Goal: Ask a question

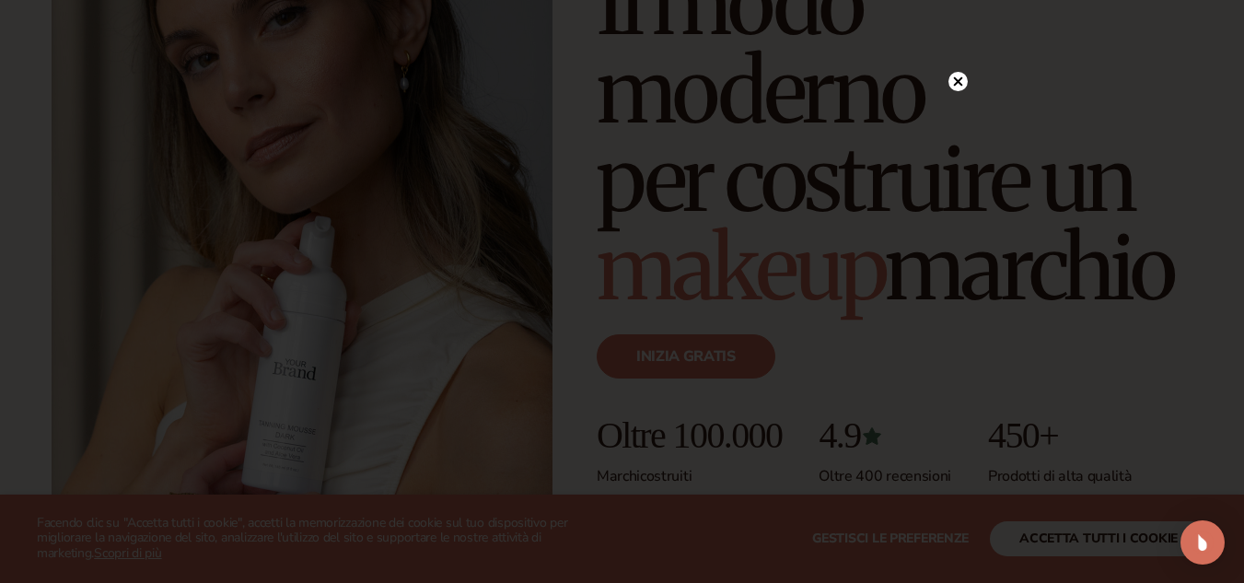
scroll to position [186, 0]
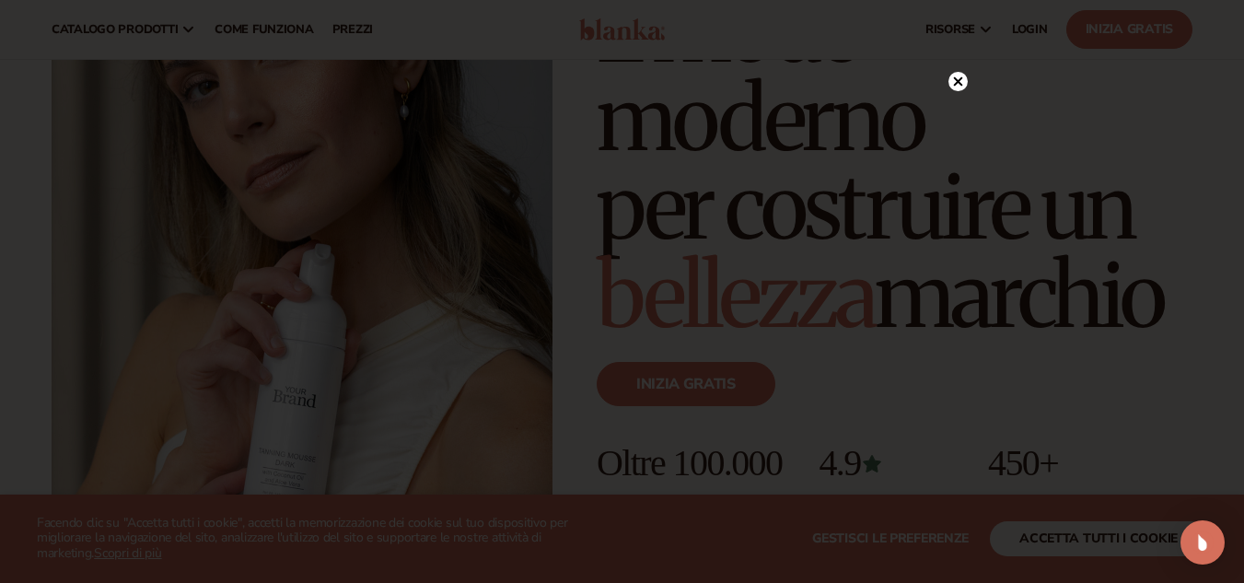
click at [958, 81] on icon at bounding box center [957, 81] width 9 height 9
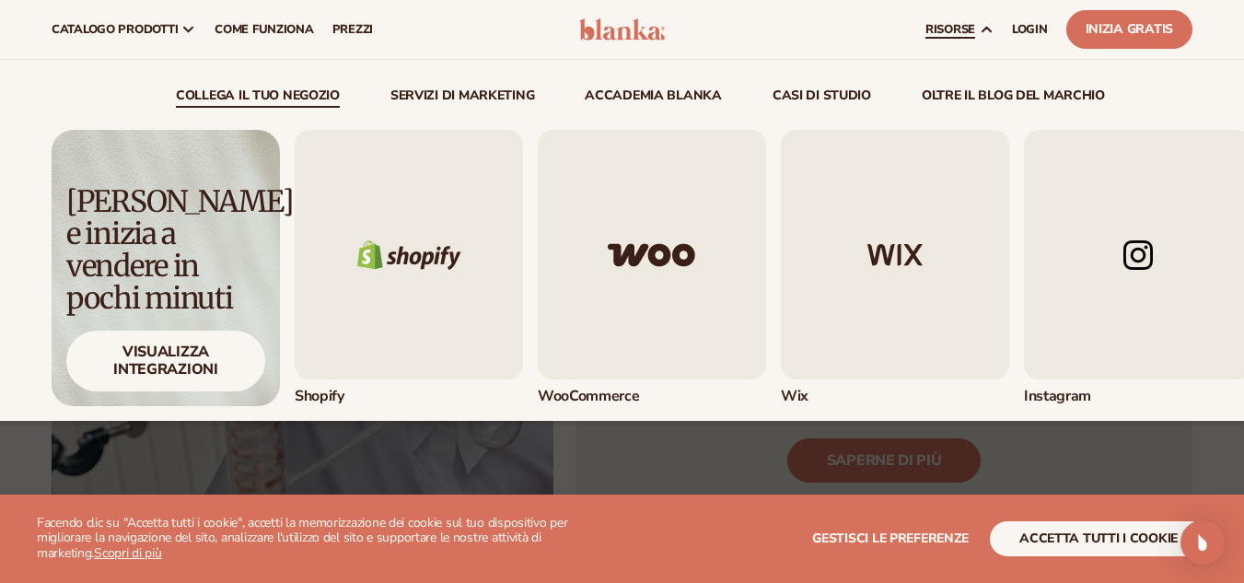
scroll to position [4433, 0]
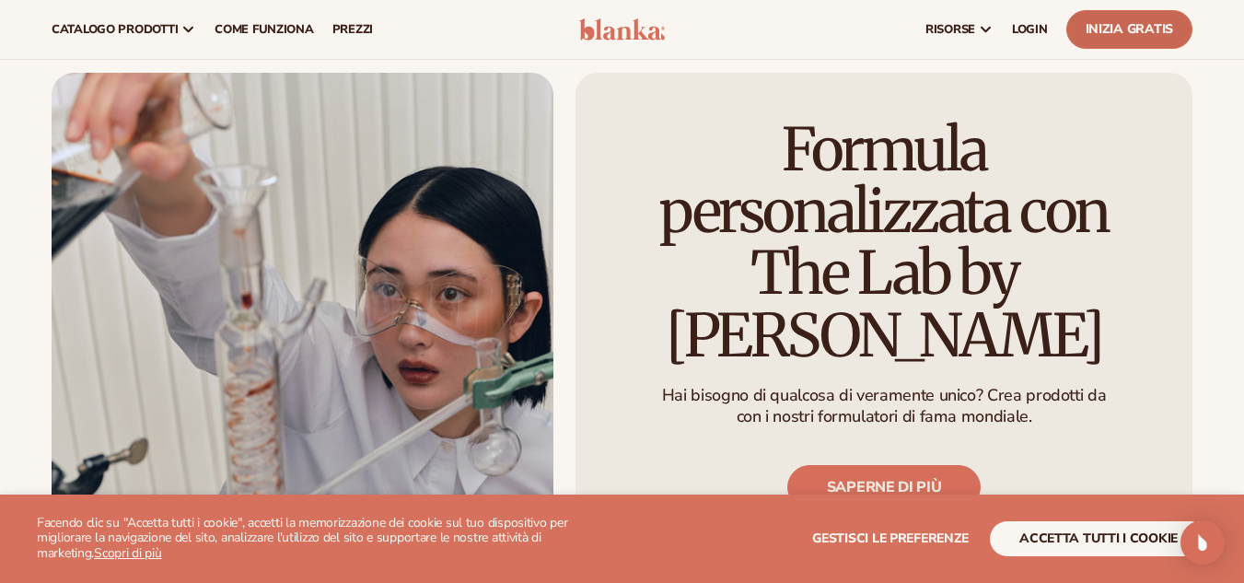
click at [1101, 33] on font "Inizia gratis" at bounding box center [1130, 29] width 88 height 18
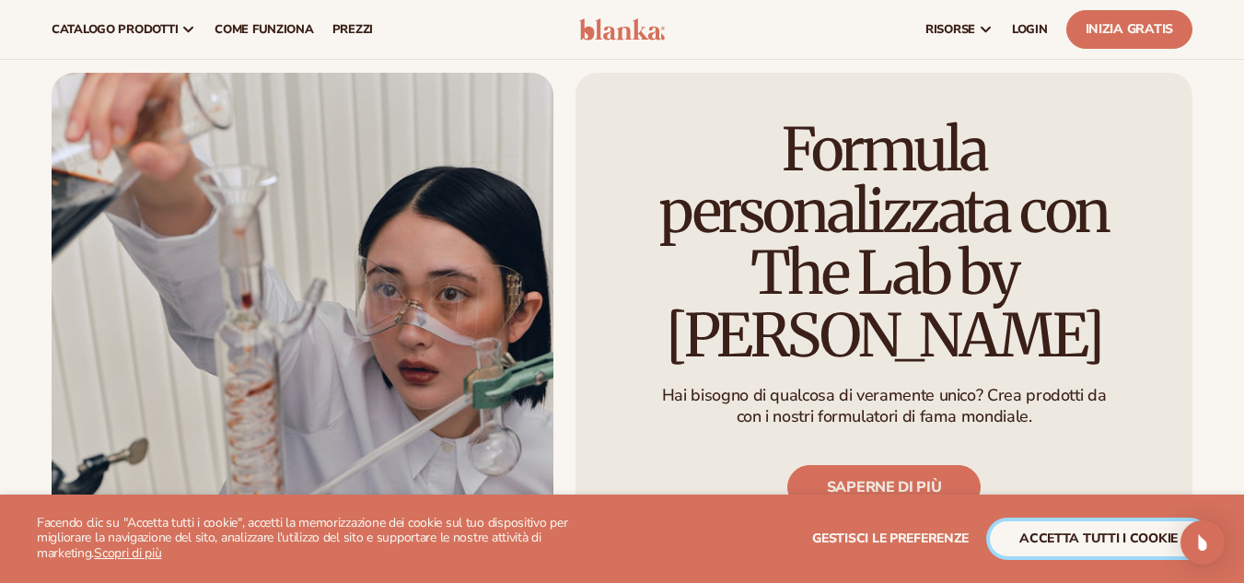
click at [1055, 538] on font "accetta tutti i cookie" at bounding box center [1099, 539] width 158 height 18
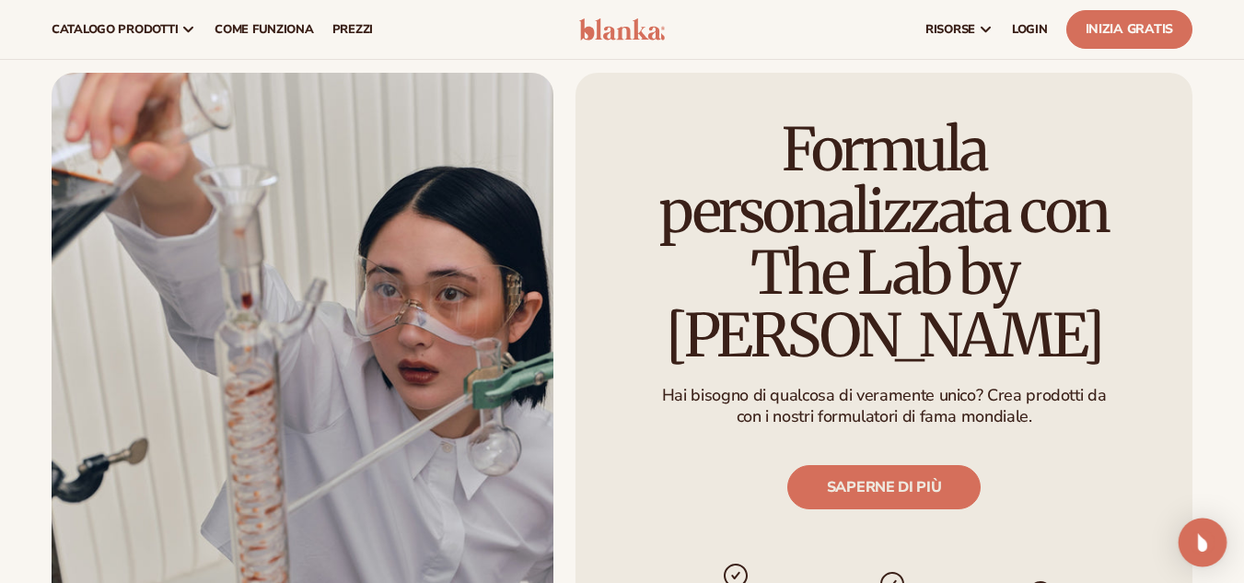
click at [1204, 549] on img "Apri Intercom Messenger" at bounding box center [1203, 543] width 24 height 24
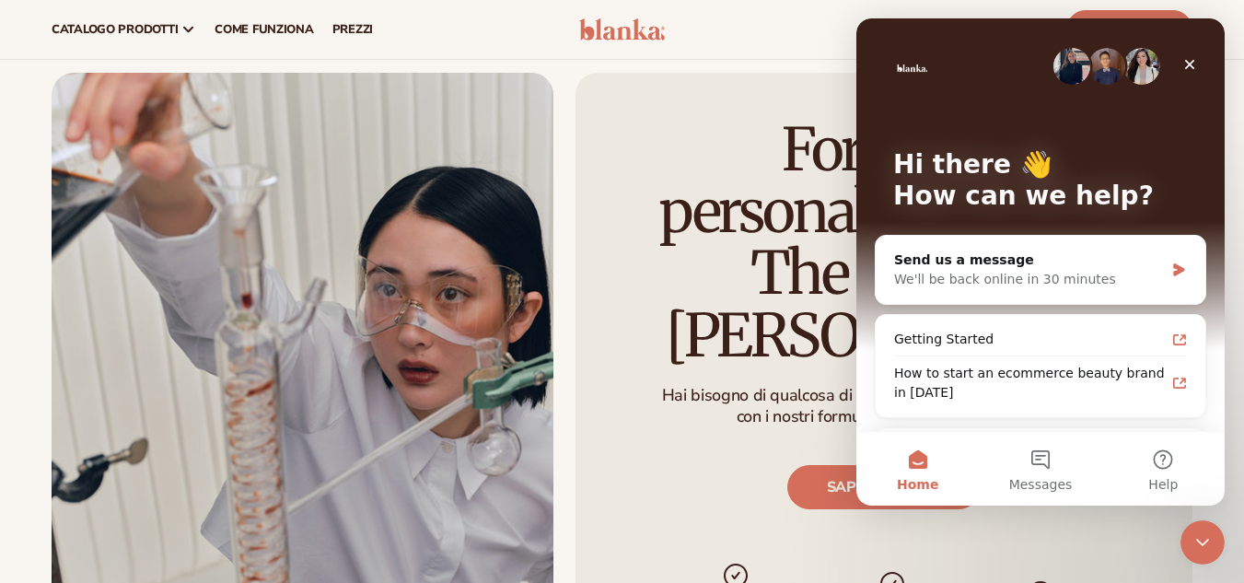
scroll to position [0, 0]
click at [1048, 464] on button "Messages" at bounding box center [1040, 469] width 123 height 74
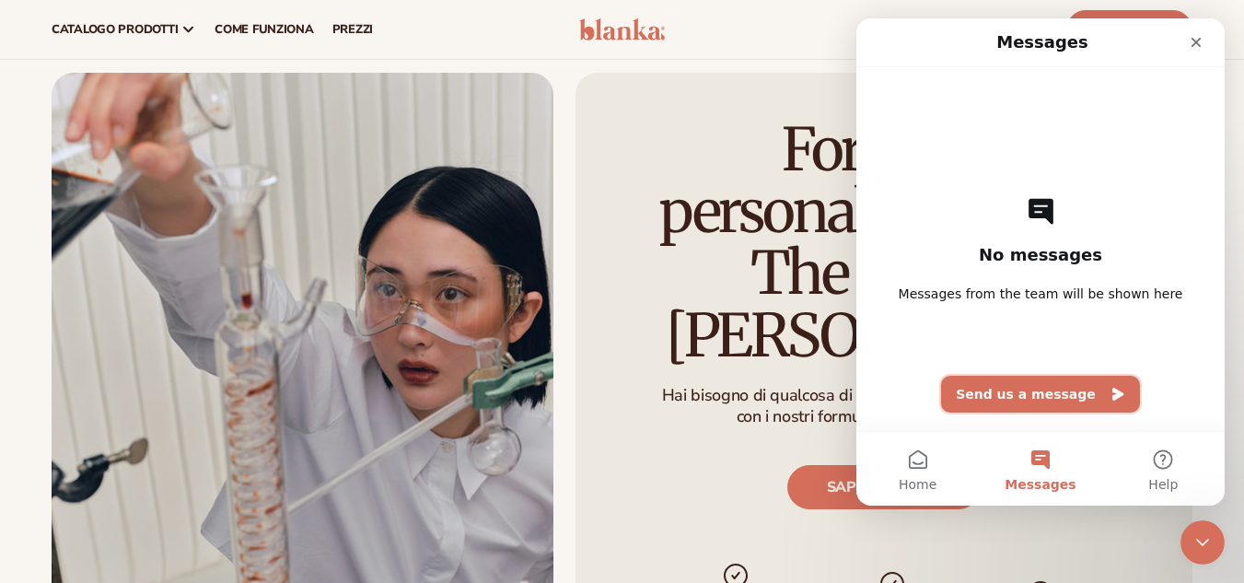
click at [1029, 400] on button "Send us a message" at bounding box center [1040, 394] width 199 height 37
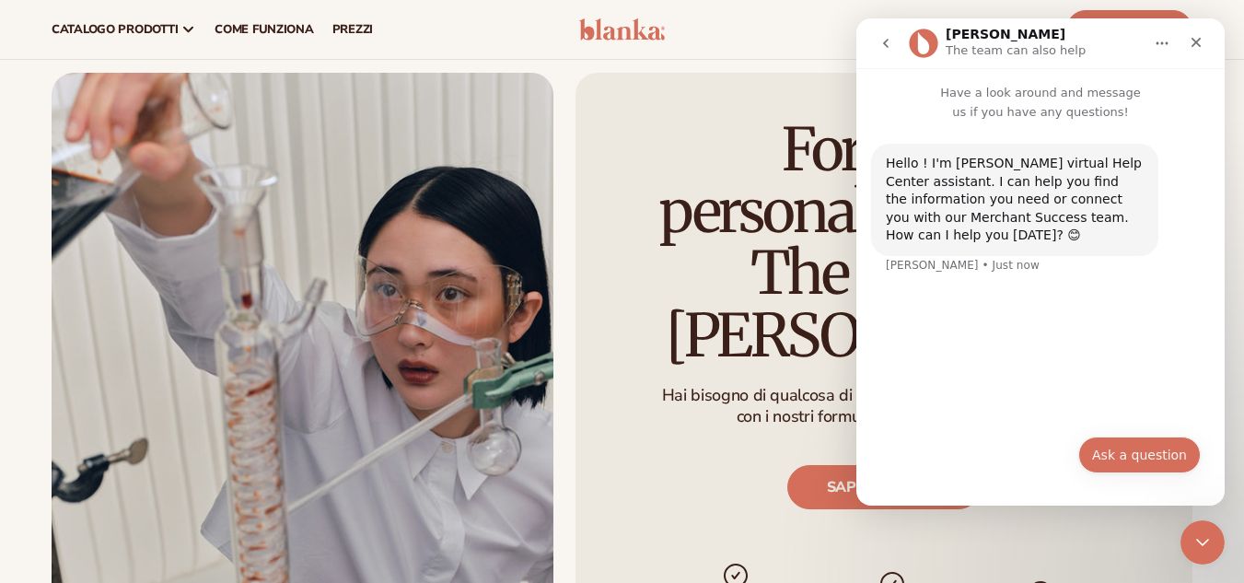
click at [1137, 454] on button "Ask a question" at bounding box center [1140, 455] width 123 height 37
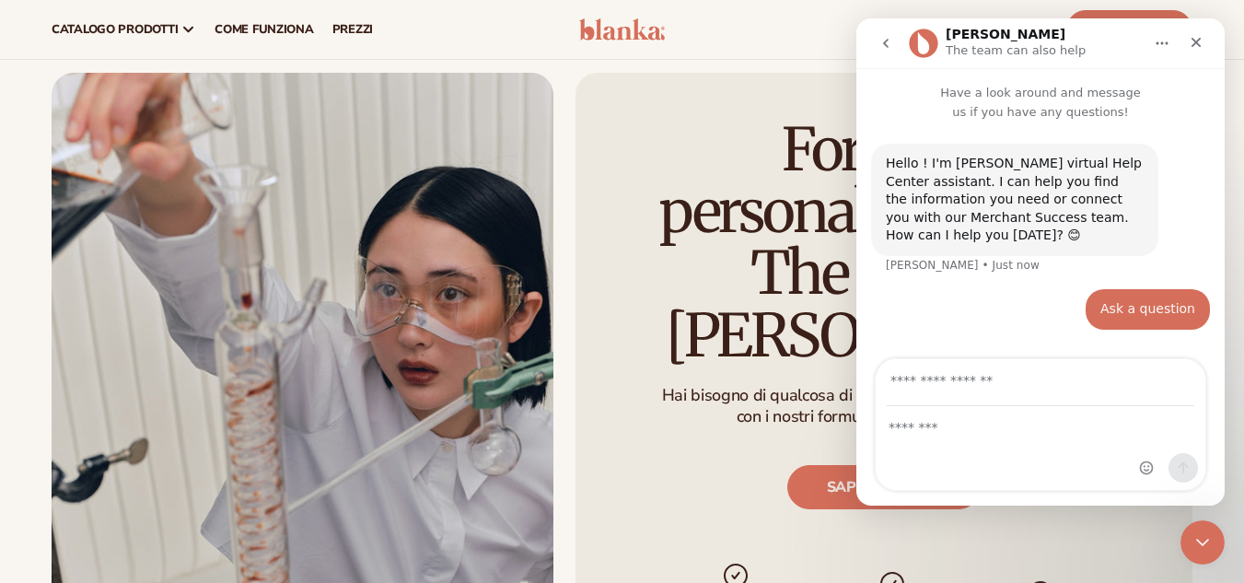
click at [960, 439] on div "Messaggero interfonico" at bounding box center [1041, 448] width 330 height 83
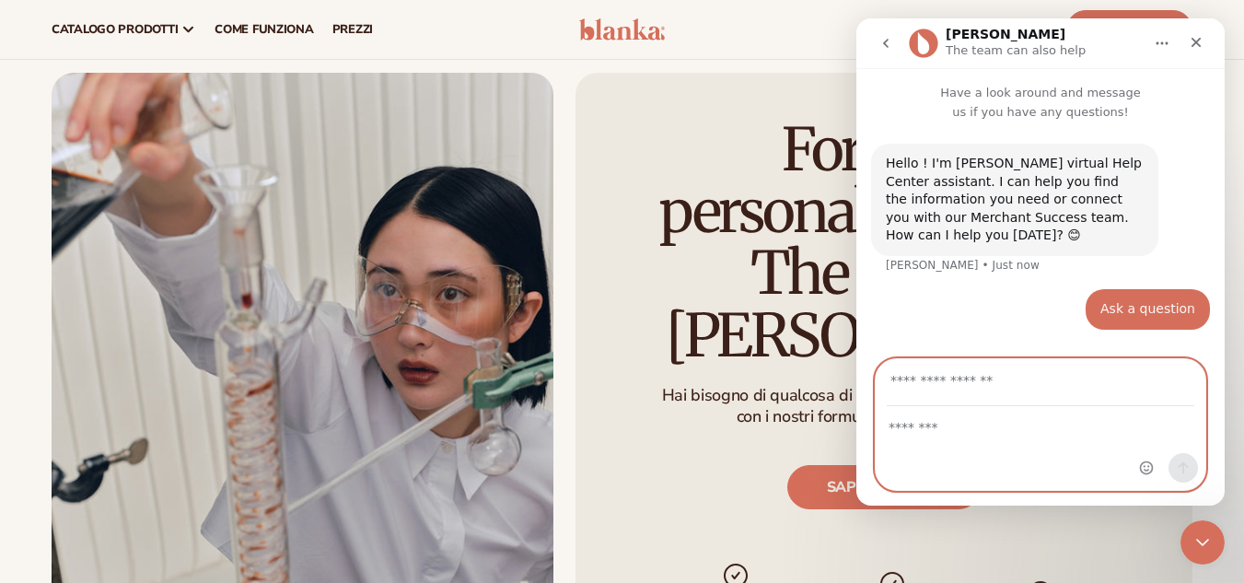
click at [920, 426] on textarea "Message…" at bounding box center [1041, 422] width 330 height 31
click at [920, 427] on textarea "**********" at bounding box center [1041, 422] width 330 height 31
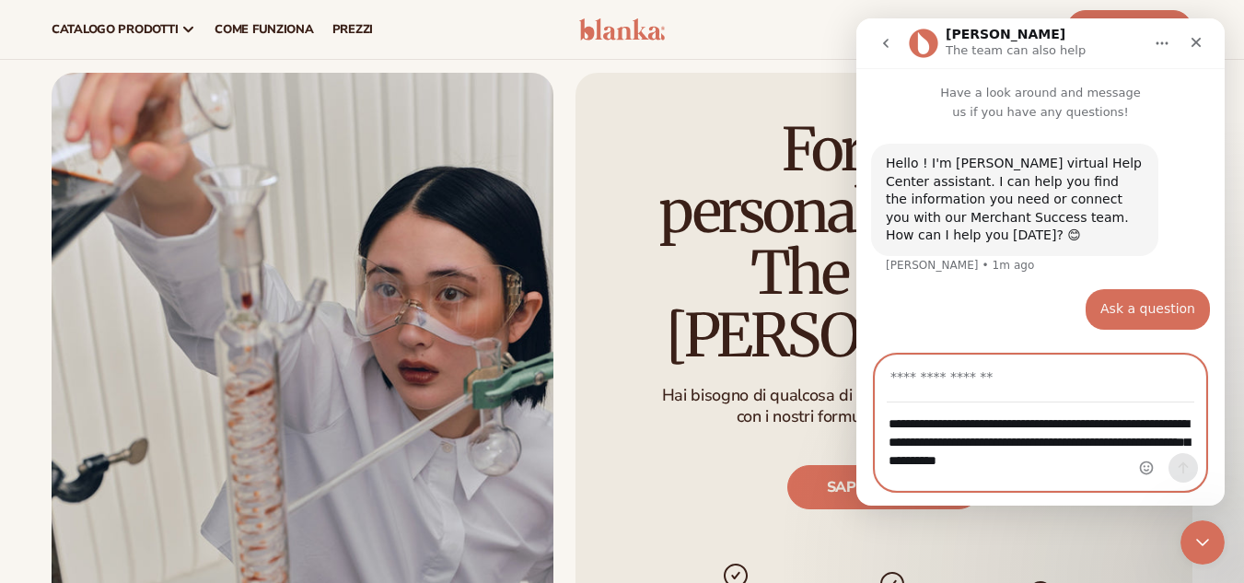
type textarea "**********"
click at [1061, 374] on input "Your email" at bounding box center [1041, 379] width 308 height 47
type input "**********"
click at [1029, 426] on textarea "**********" at bounding box center [1041, 437] width 330 height 68
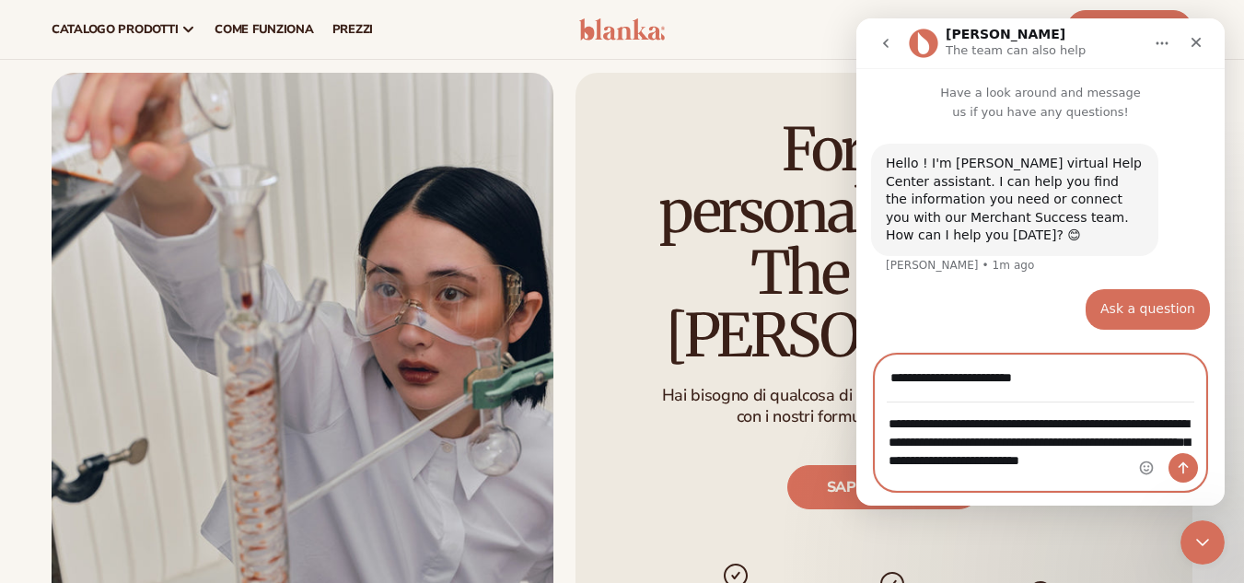
click at [972, 467] on textarea "**********" at bounding box center [1041, 437] width 330 height 68
click at [1028, 448] on textarea "**********" at bounding box center [1041, 437] width 330 height 68
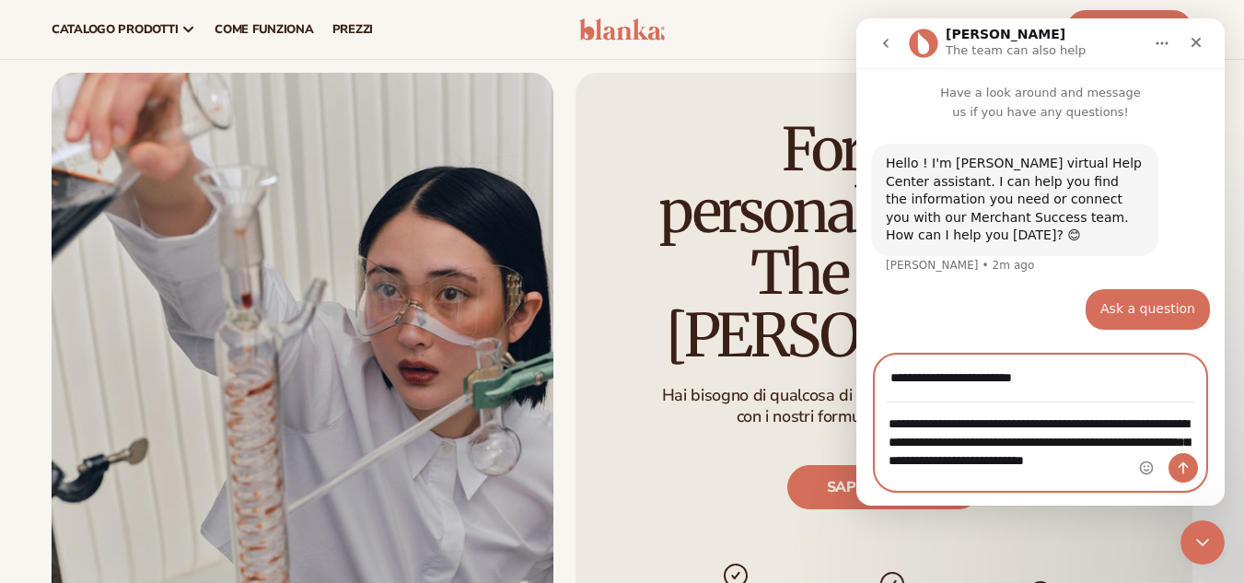
type textarea "**********"
click at [1176, 469] on icon "Send a message…" at bounding box center [1183, 468] width 15 height 15
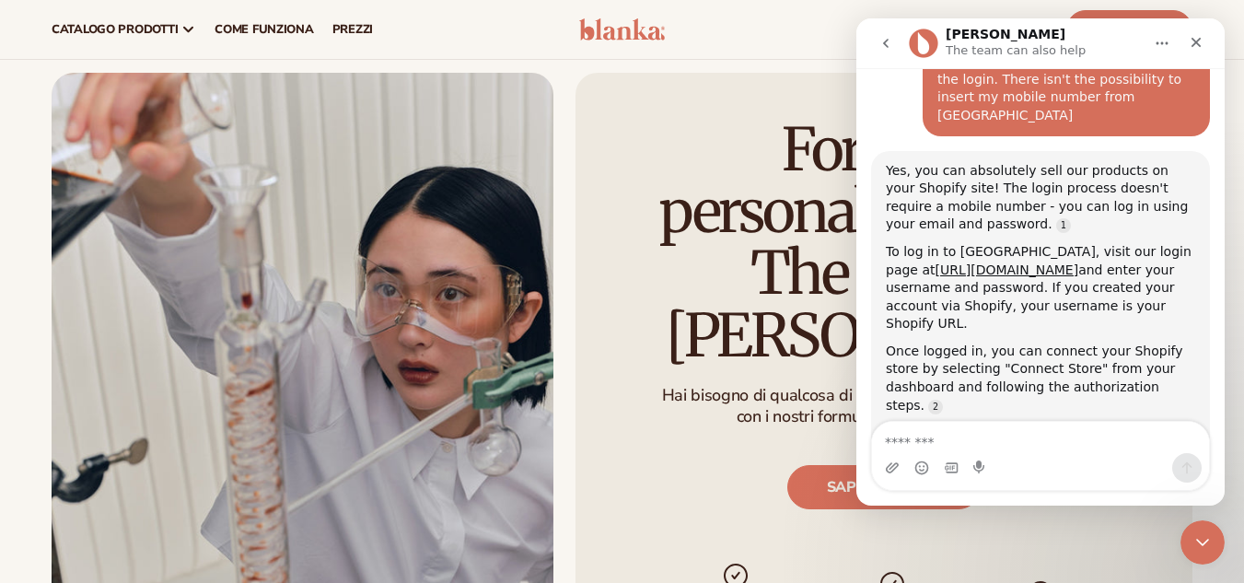
scroll to position [305, 0]
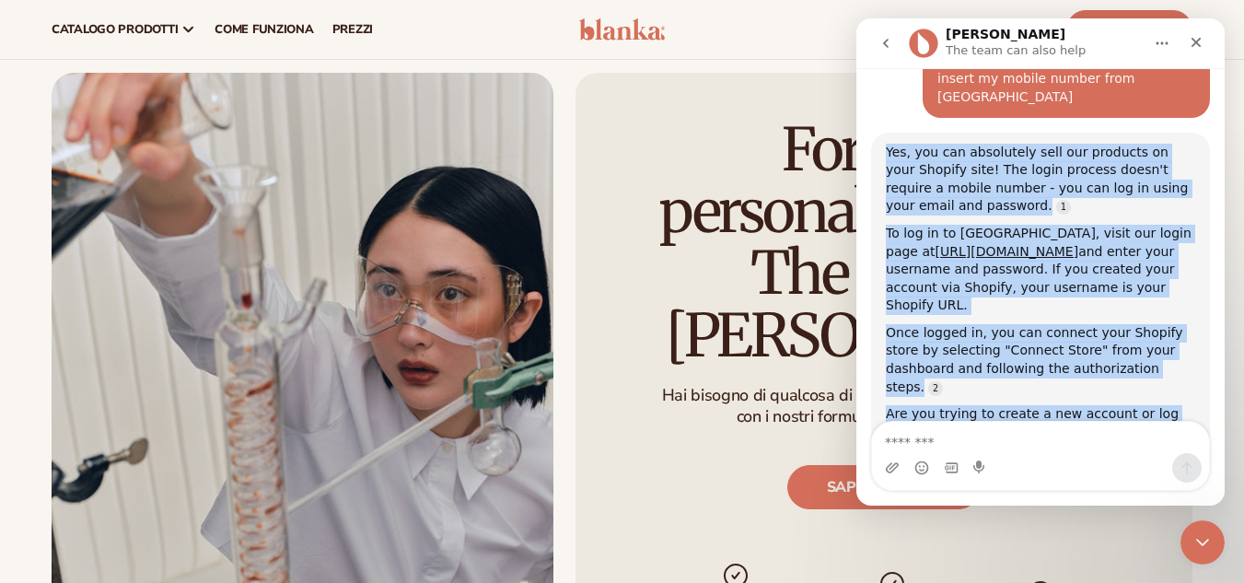
drag, startPoint x: 985, startPoint y: 365, endPoint x: 885, endPoint y: 112, distance: 271.3
click at [885, 133] on div "Yes, you can absolutely sell our products on your Shopify site! The login proce…" at bounding box center [1040, 293] width 339 height 321
copy div "Yes, you can absolutely sell our products on your Shopify site! The login proce…"
click at [1084, 374] on div "Yes, you can absolutely sell our products on your Shopify site! The login proce…" at bounding box center [1040, 293] width 339 height 321
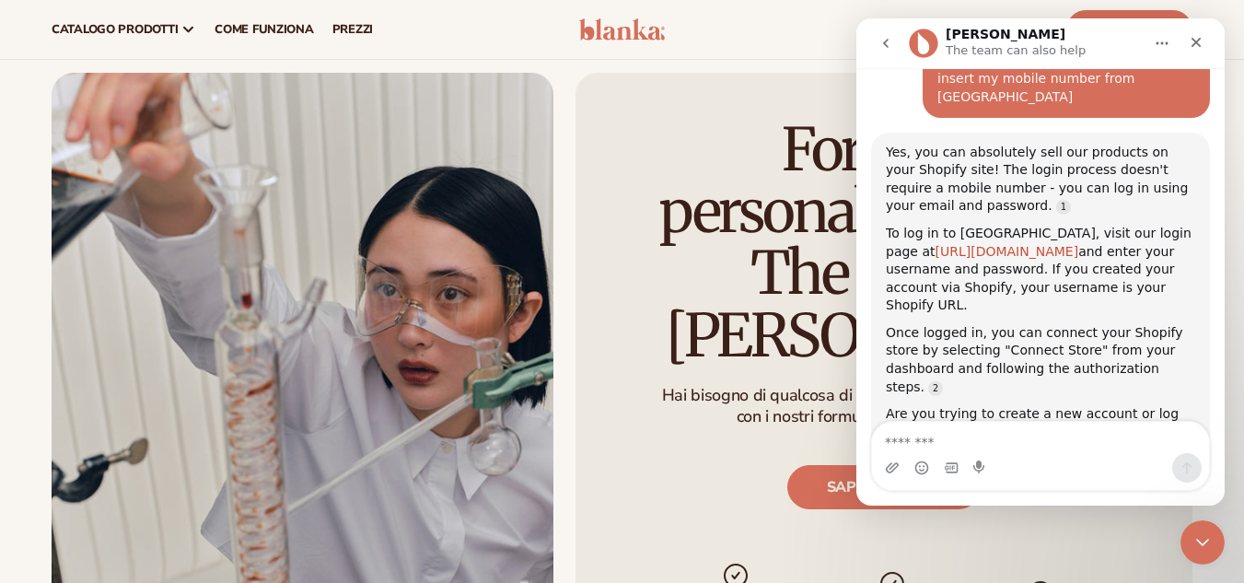
click at [1010, 244] on link "[URL][DOMAIN_NAME]" at bounding box center [1007, 251] width 144 height 15
click at [1015, 405] on div "Are you trying to create a new account or log into an existing one?" at bounding box center [1040, 423] width 309 height 36
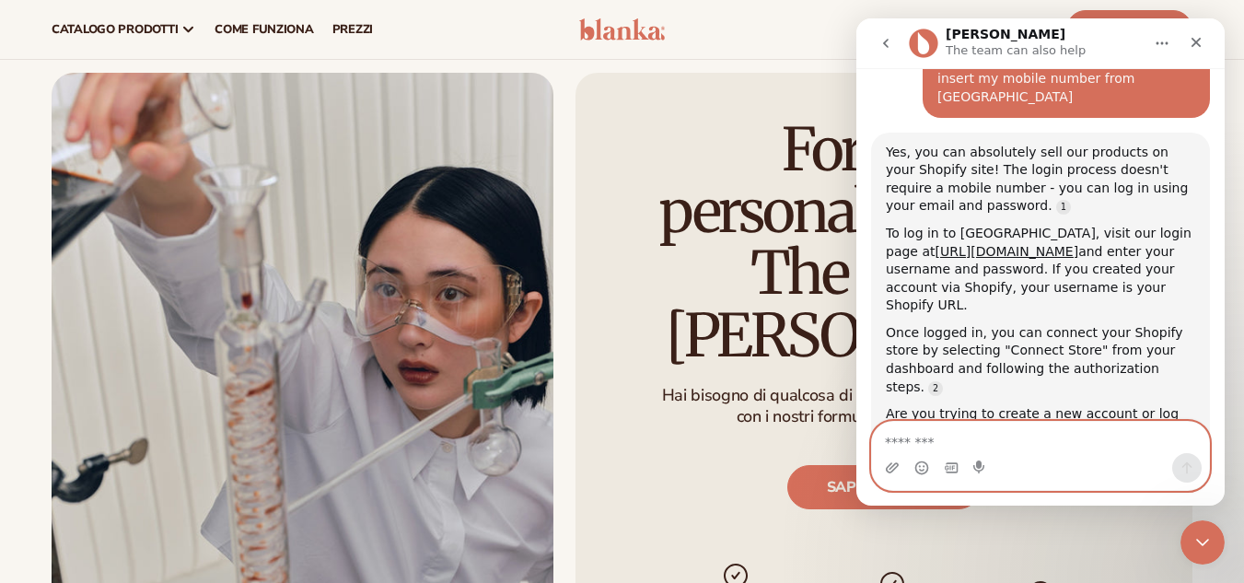
click at [937, 436] on textarea "Message…" at bounding box center [1040, 437] width 337 height 31
type textarea "*"
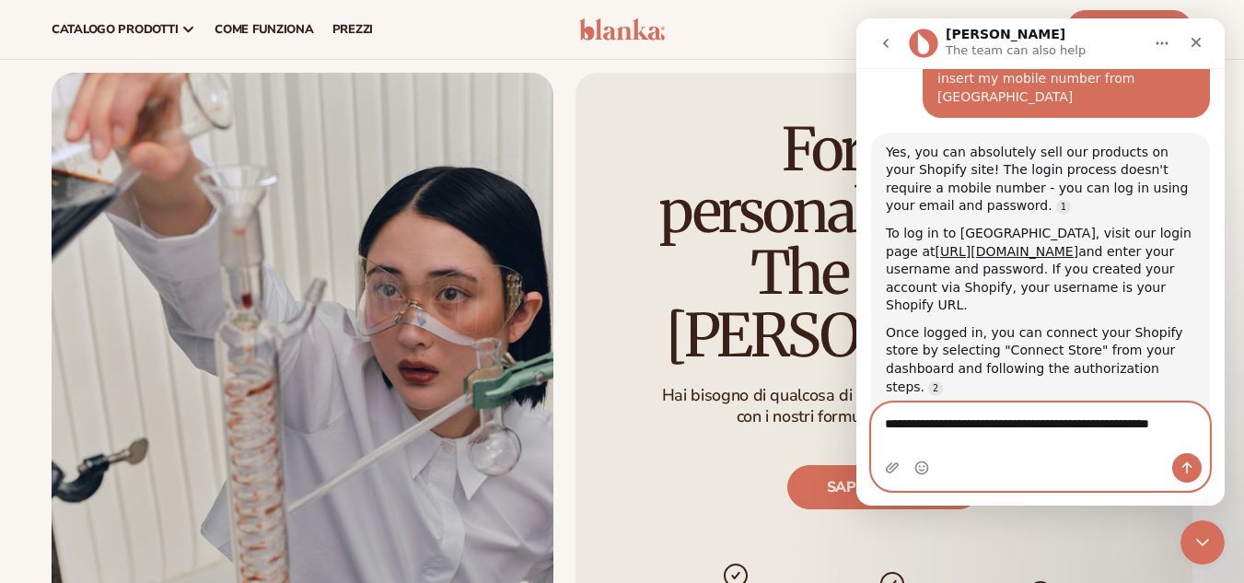
scroll to position [323, 0]
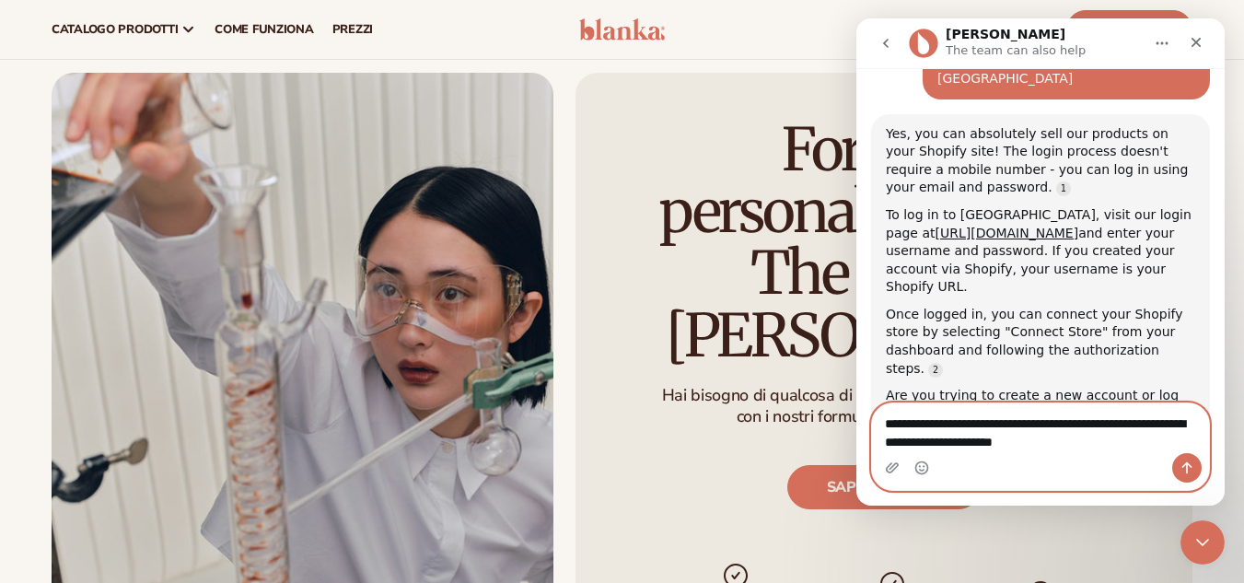
drag, startPoint x: 1096, startPoint y: 439, endPoint x: 859, endPoint y: 421, distance: 237.4
click at [859, 421] on div "**********" at bounding box center [1041, 447] width 368 height 88
type textarea "**********"
click at [1133, 435] on textarea "**********" at bounding box center [1040, 428] width 337 height 50
click at [1192, 459] on button "Send a message…" at bounding box center [1187, 467] width 29 height 29
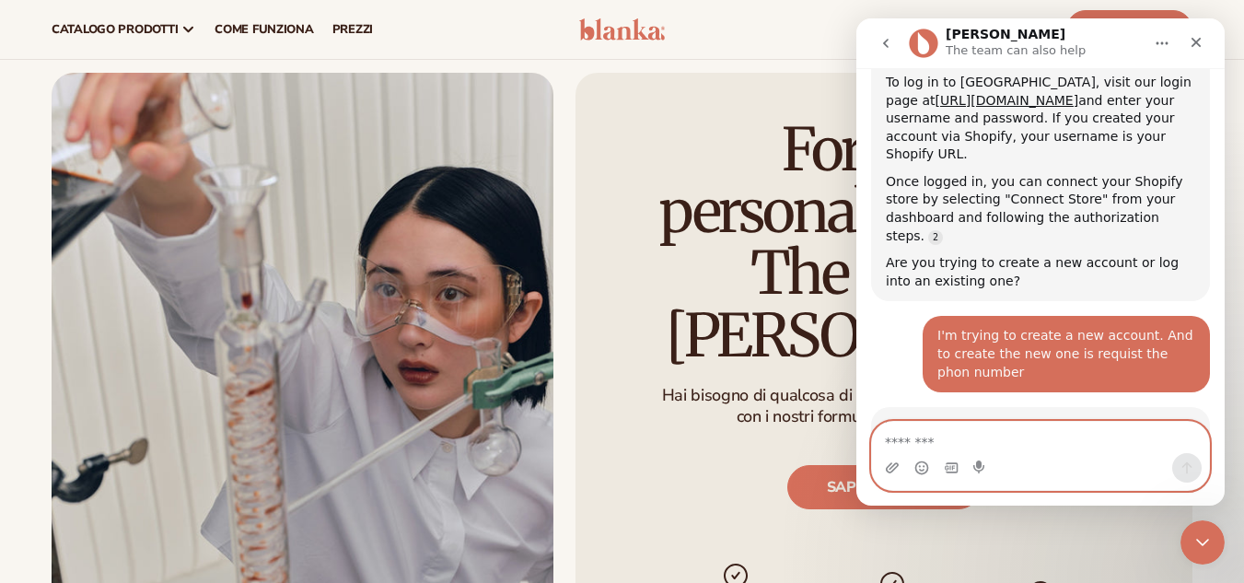
scroll to position [639, 0]
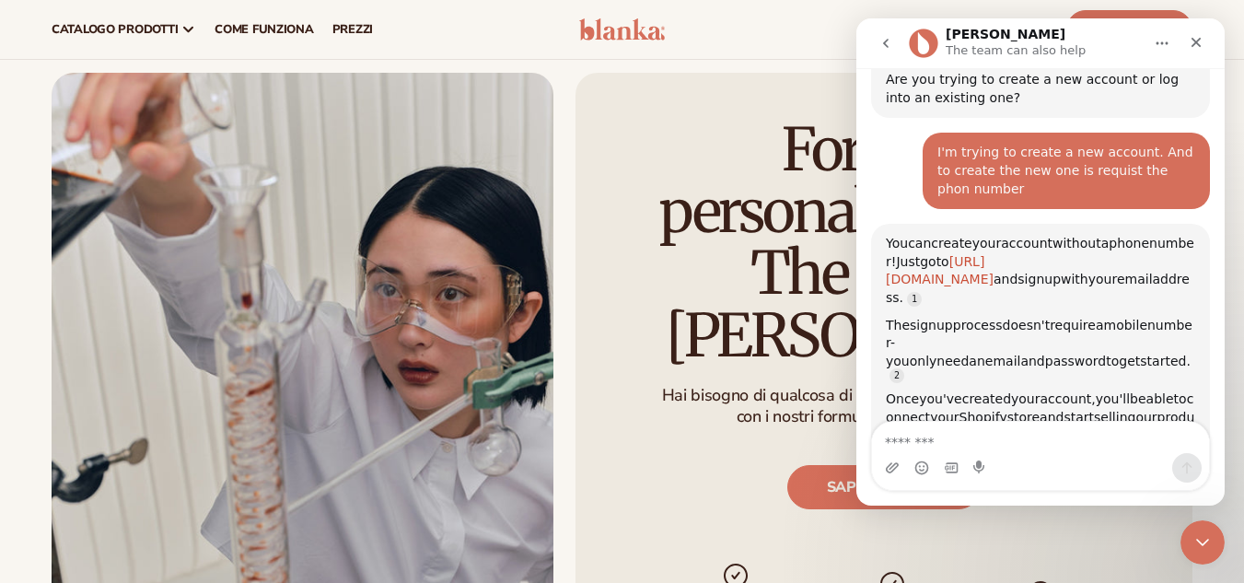
click at [992, 254] on link "[URL][DOMAIN_NAME]" at bounding box center [940, 270] width 108 height 33
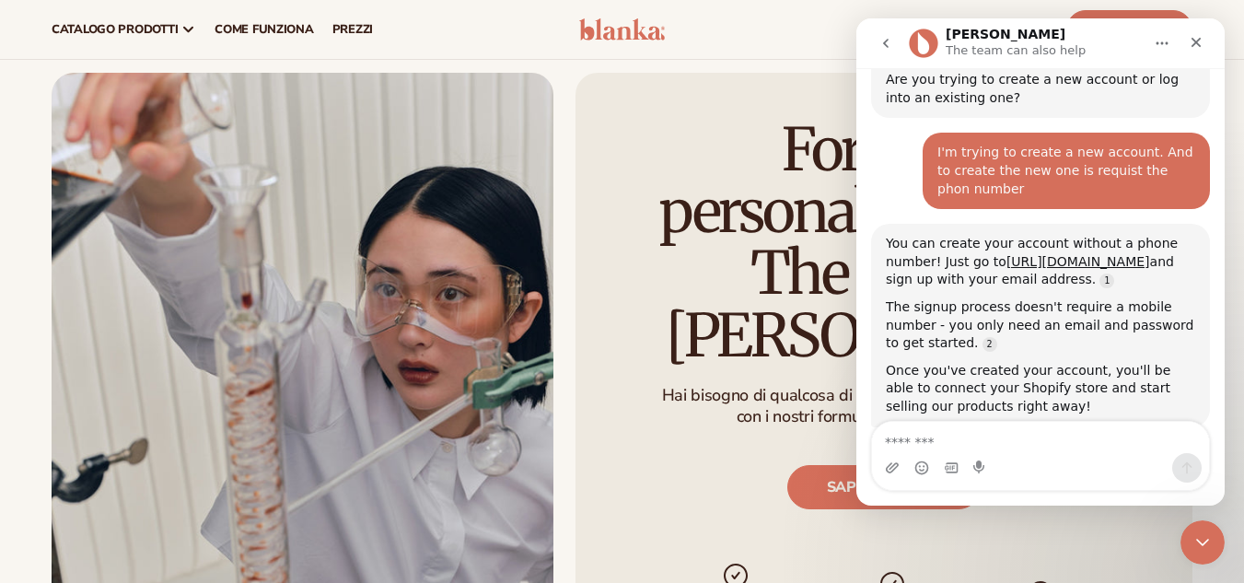
scroll to position [692, 0]
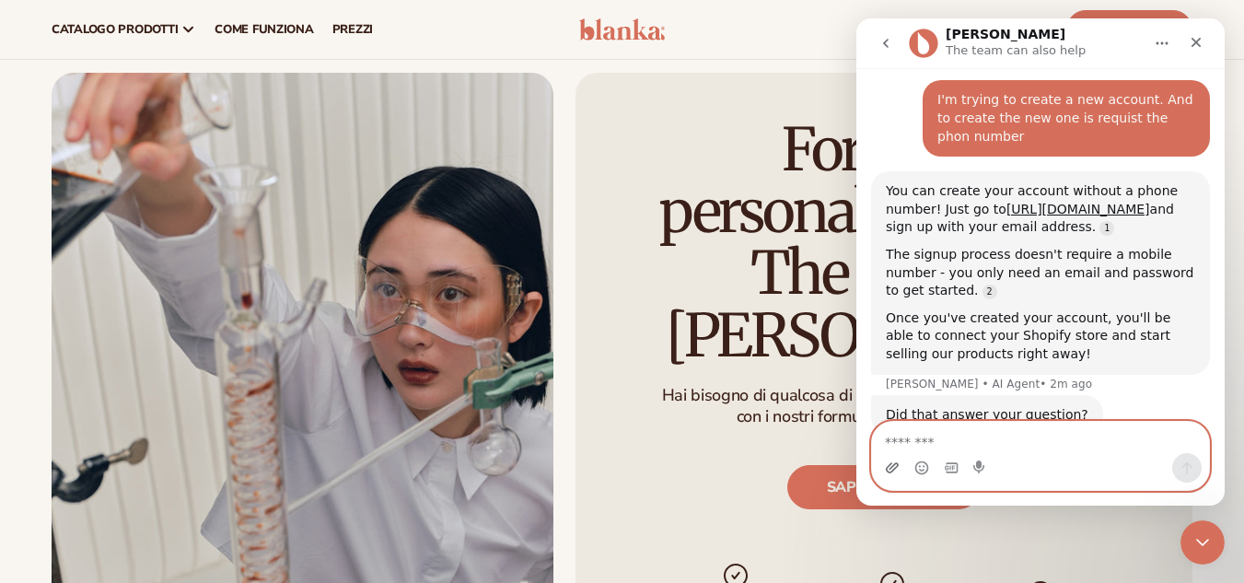
click at [896, 473] on icon "Upload attachment" at bounding box center [892, 468] width 15 height 15
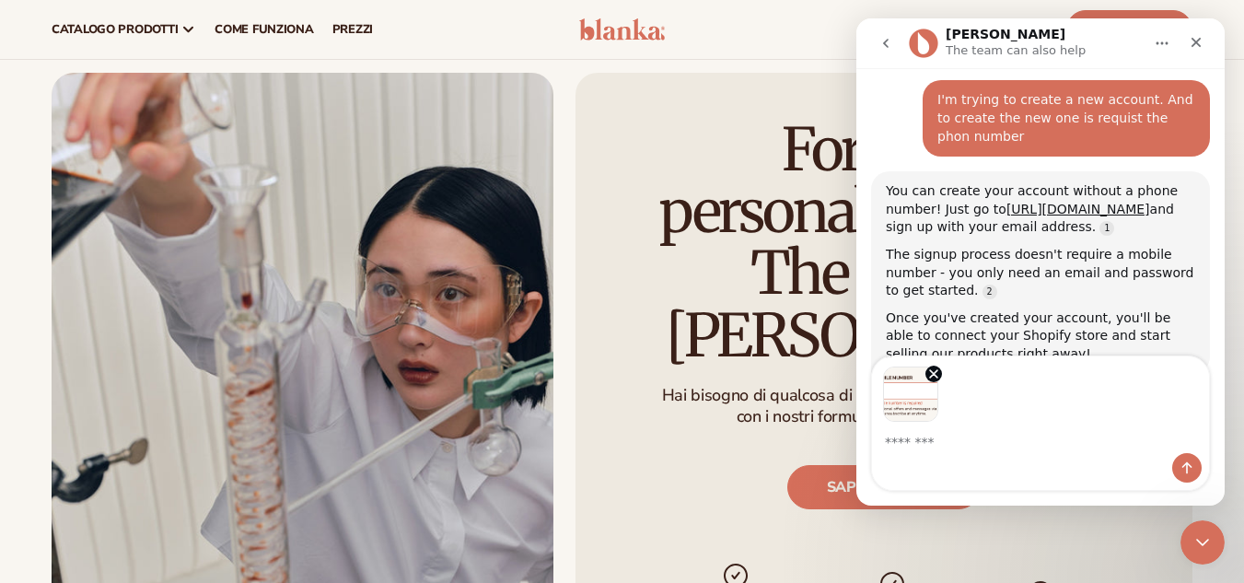
scroll to position [714, 0]
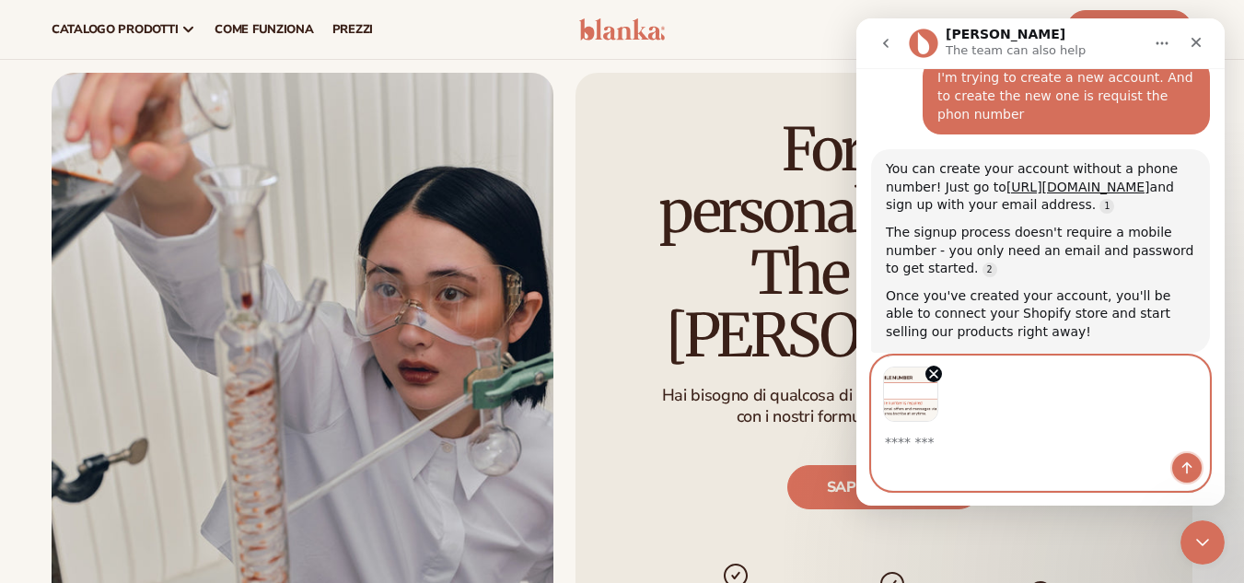
click at [1194, 469] on icon "Send a message…" at bounding box center [1187, 468] width 15 height 15
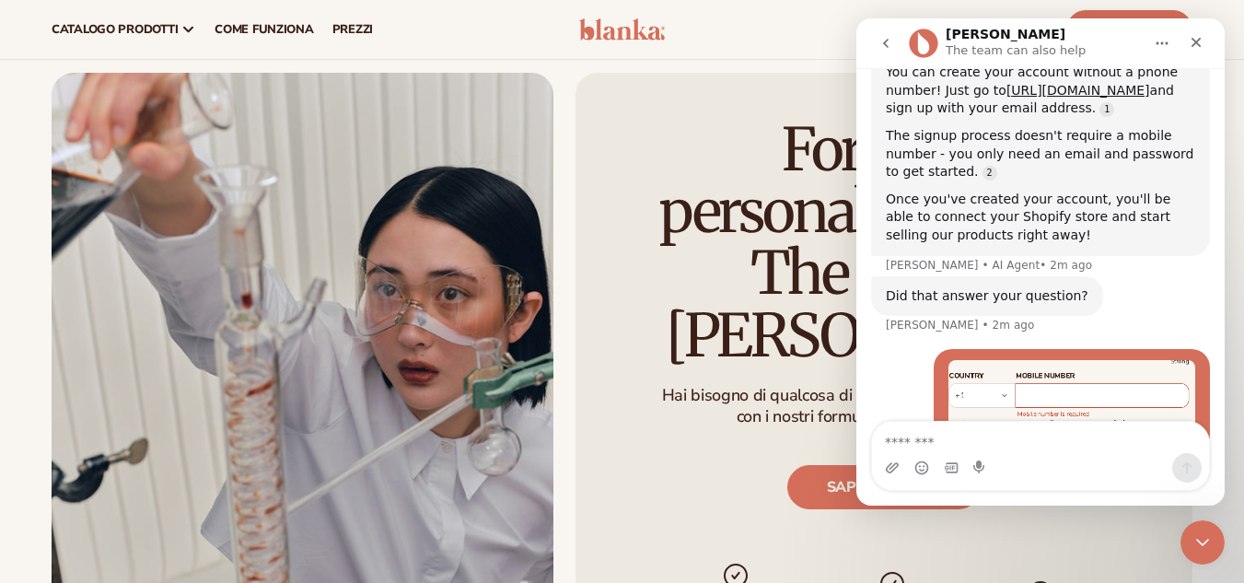
scroll to position [870, 0]
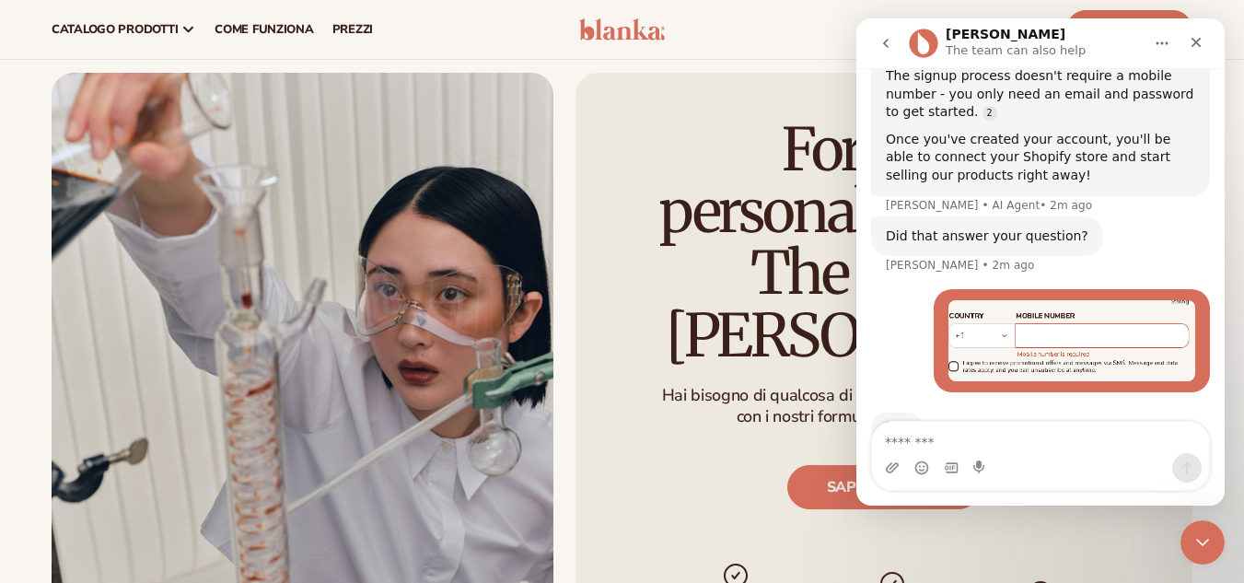
click at [1030, 300] on img "user says…" at bounding box center [1072, 340] width 247 height 81
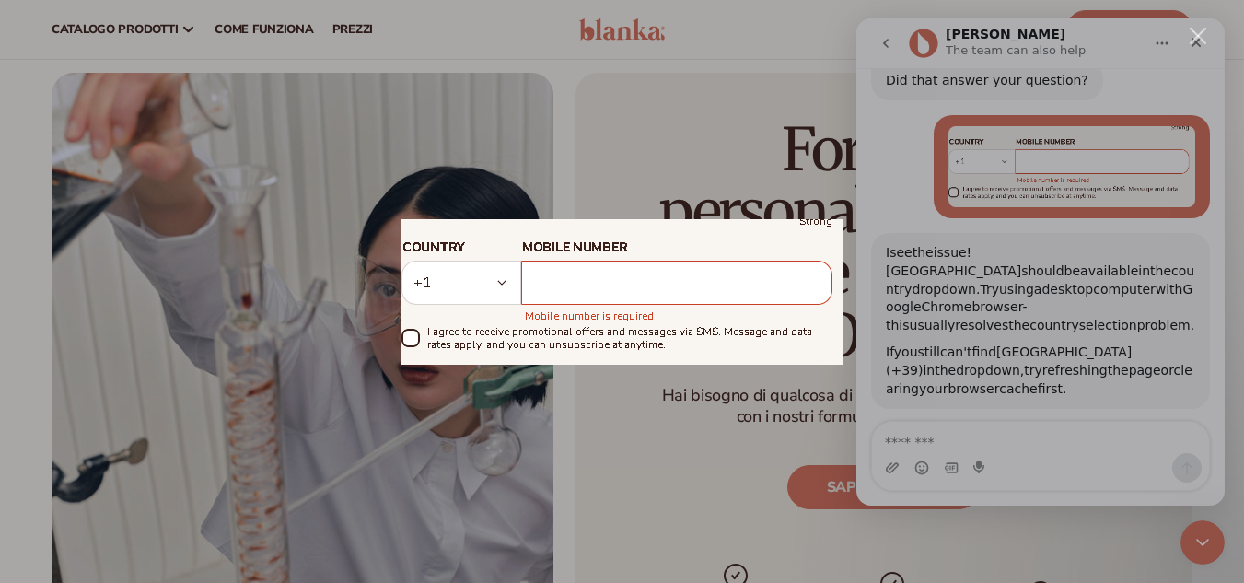
scroll to position [0, 0]
click at [846, 166] on div "Messaggero interfonico" at bounding box center [622, 291] width 1244 height 583
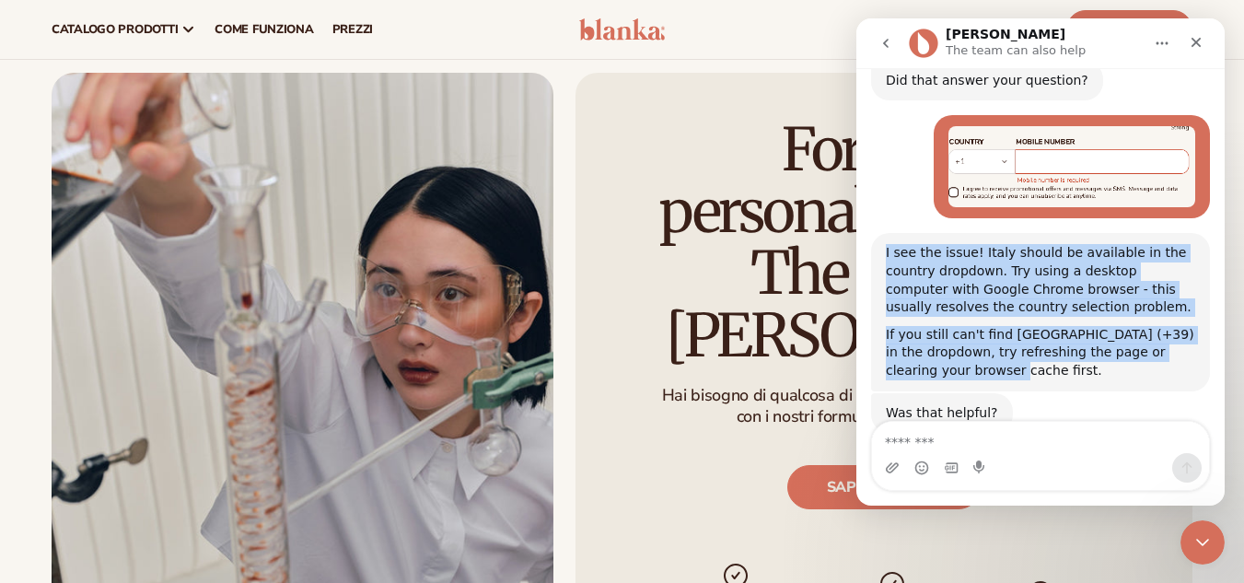
click at [957, 244] on div "I see the issue! Italy should be available in the country dropdown. Try using a…" at bounding box center [1040, 280] width 309 height 72
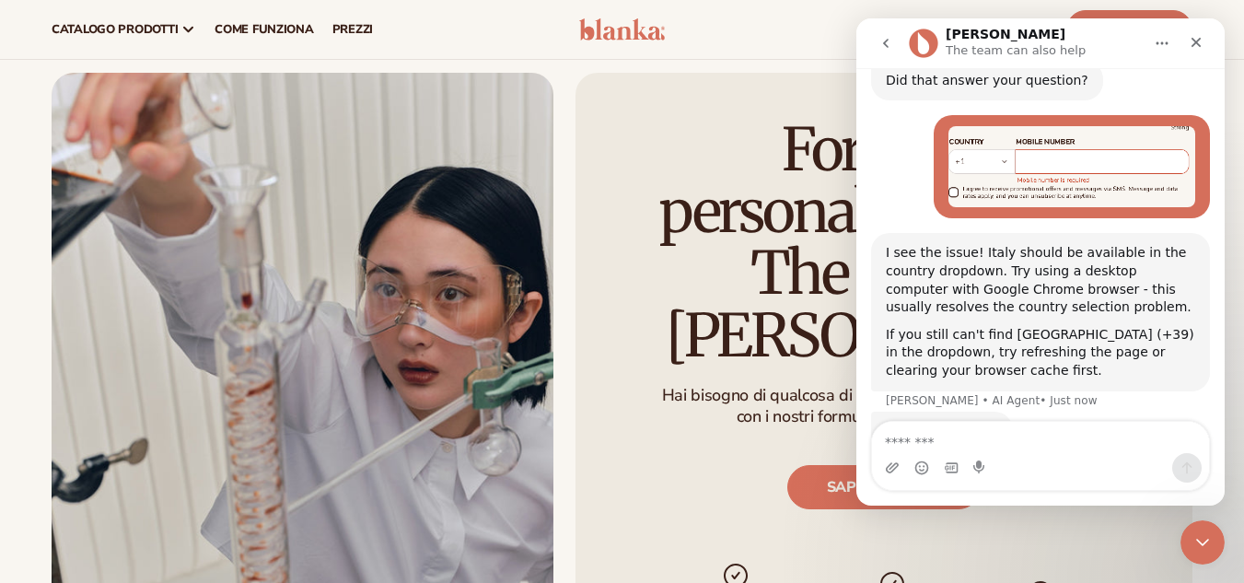
scroll to position [1043, 0]
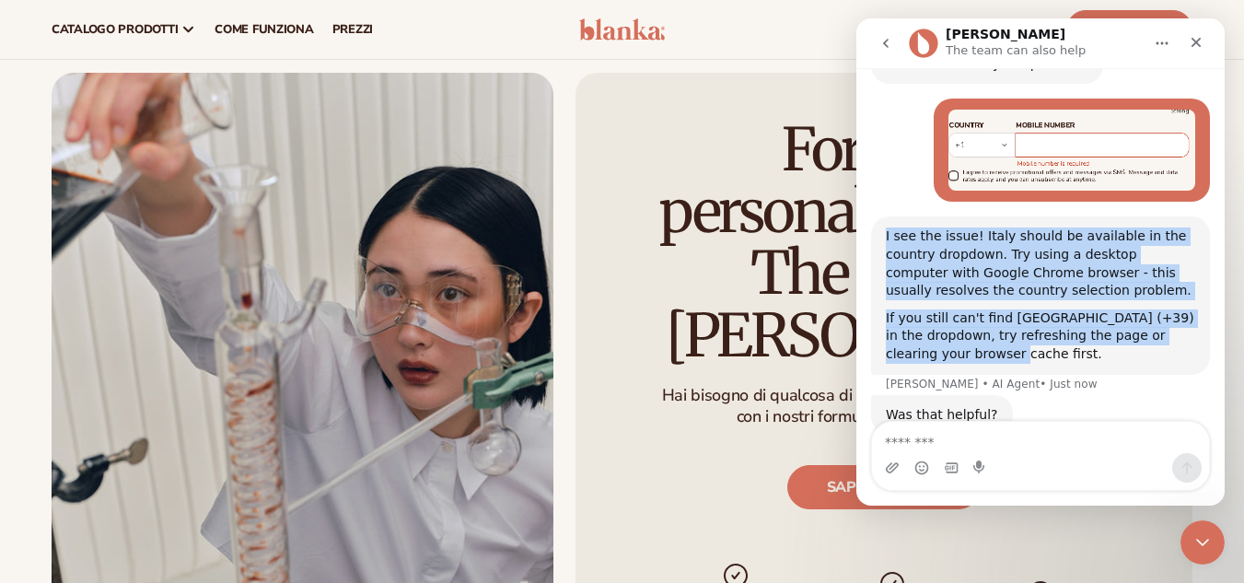
drag, startPoint x: 922, startPoint y: 310, endPoint x: 884, endPoint y: 189, distance: 127.3
click at [884, 216] on div "I see the issue! Italy should be available in the country dropdown. Try using a…" at bounding box center [1040, 295] width 339 height 158
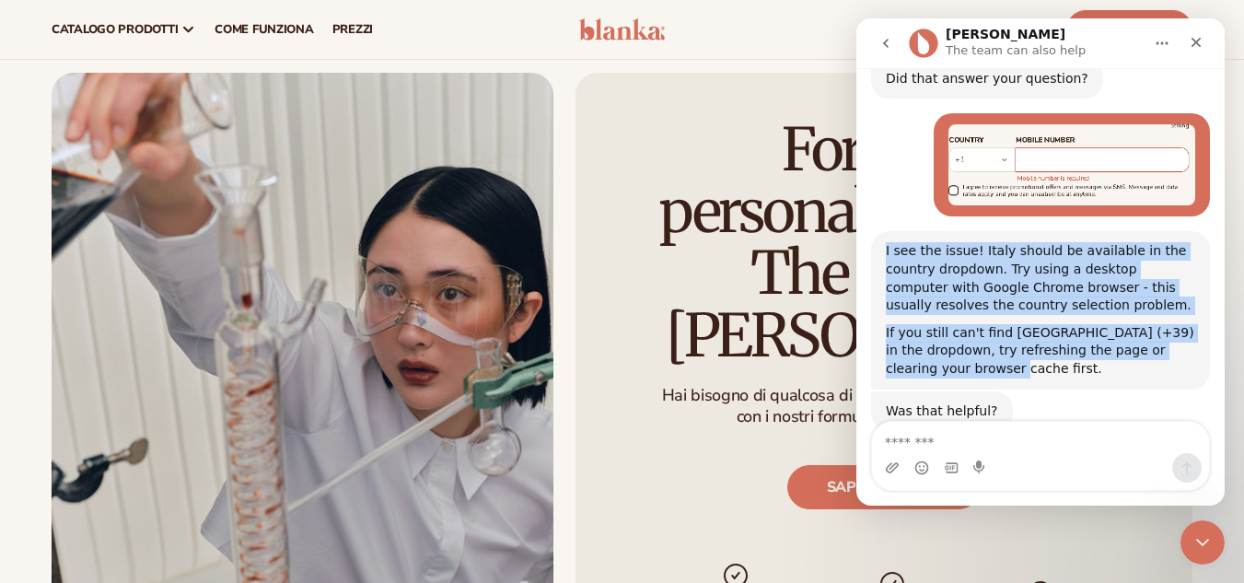
scroll to position [1026, 0]
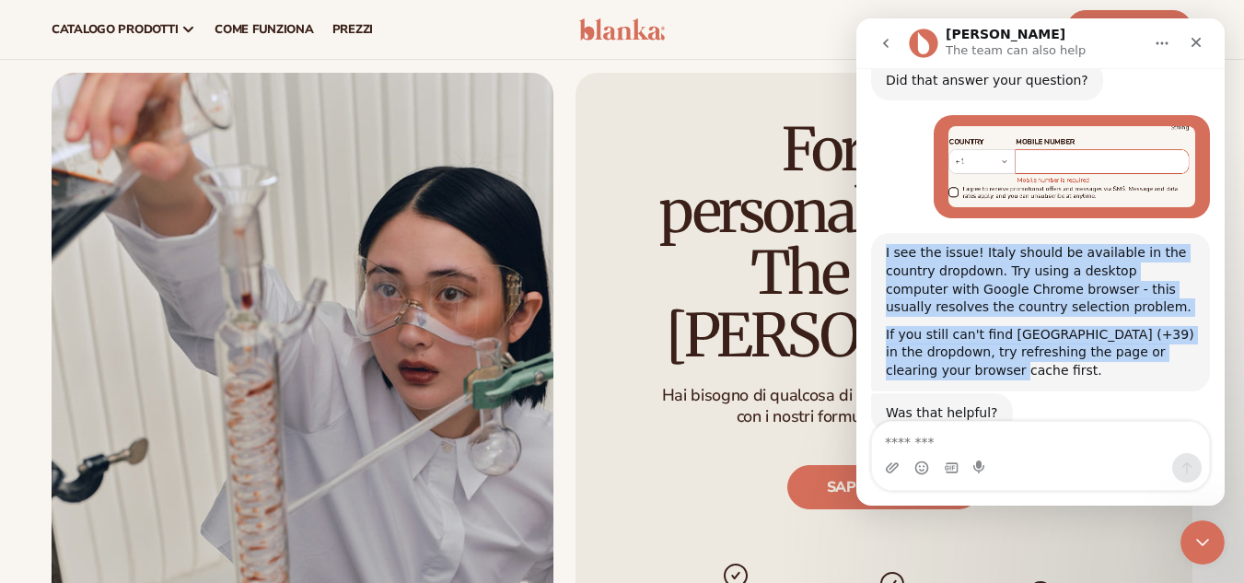
copy div "I see the issue! Italy should be available in the country dropdown. Try using a…"
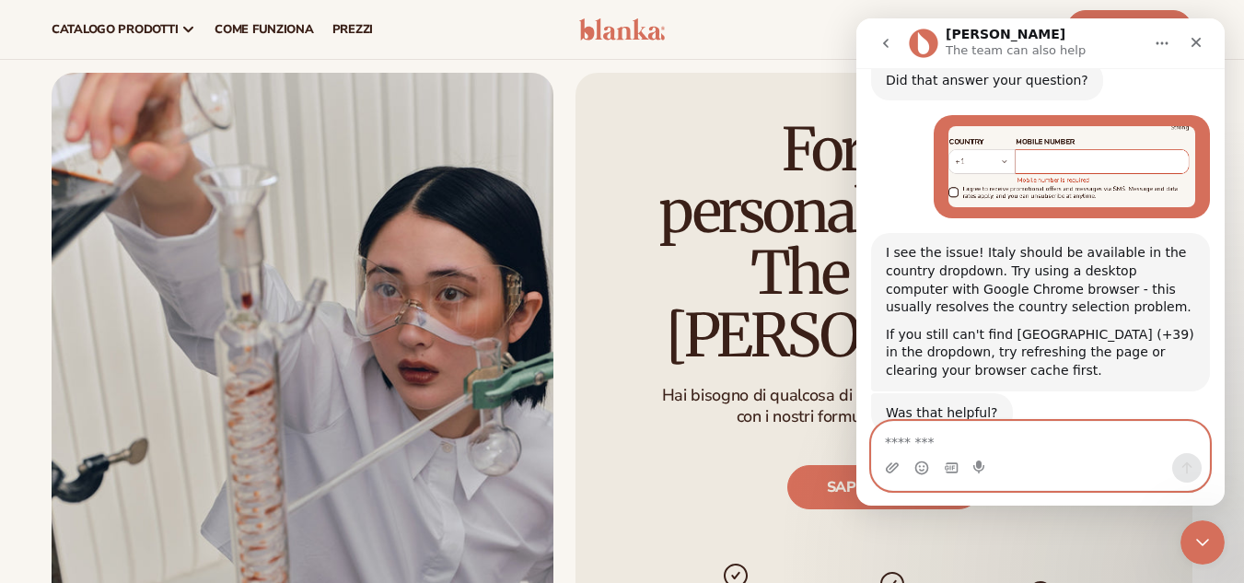
click at [978, 428] on textarea "Message…" at bounding box center [1040, 437] width 337 height 31
type textarea "**********"
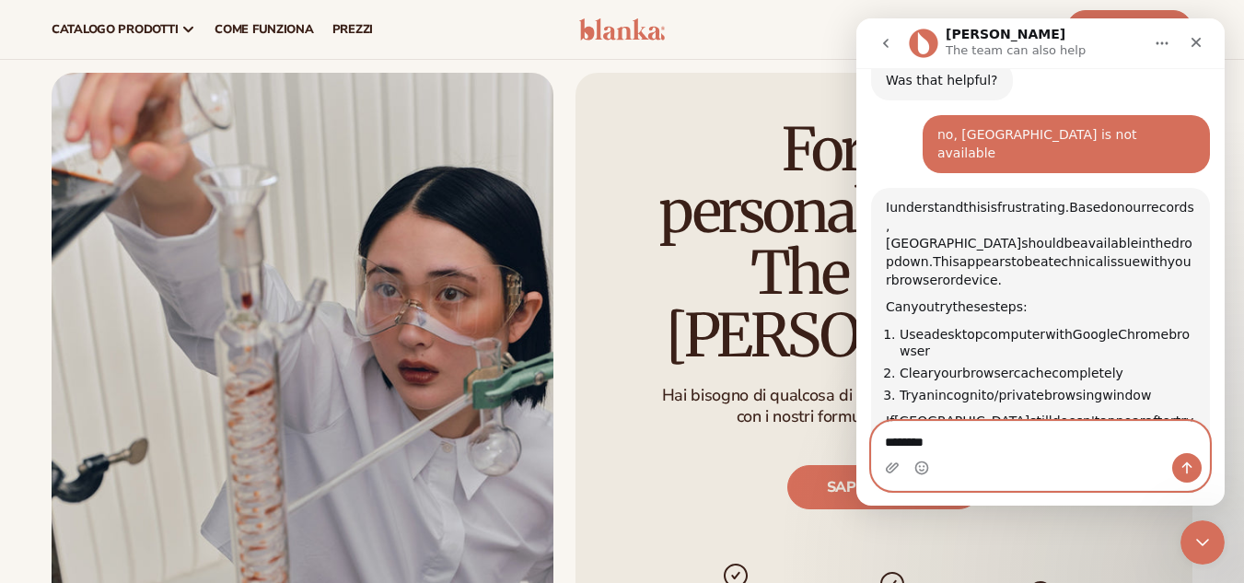
scroll to position [1393, 0]
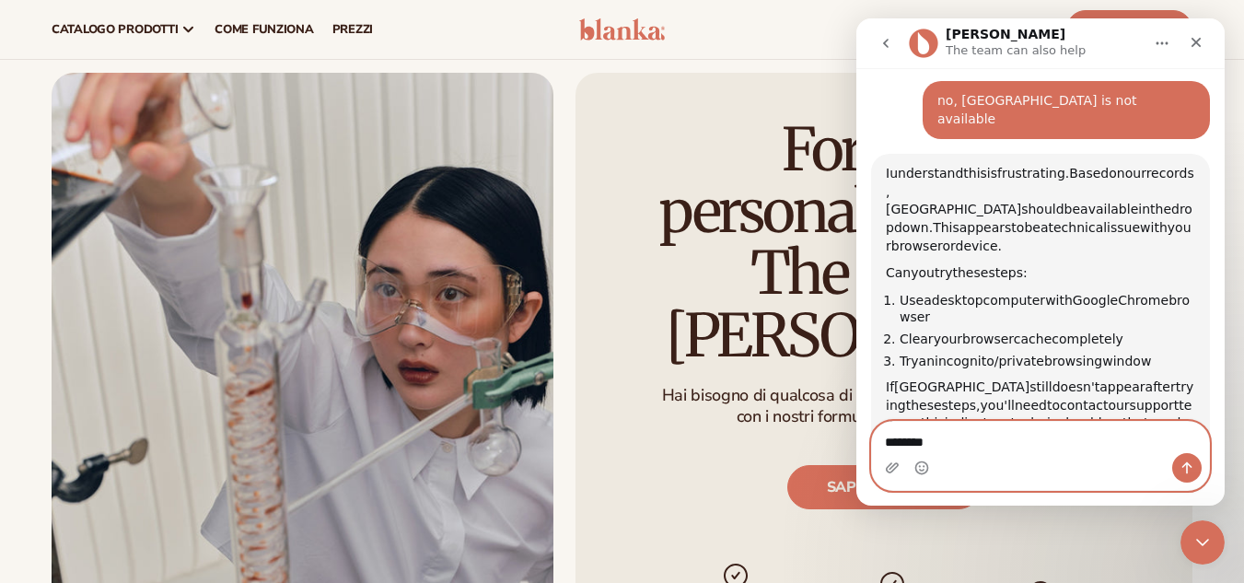
type textarea "********"
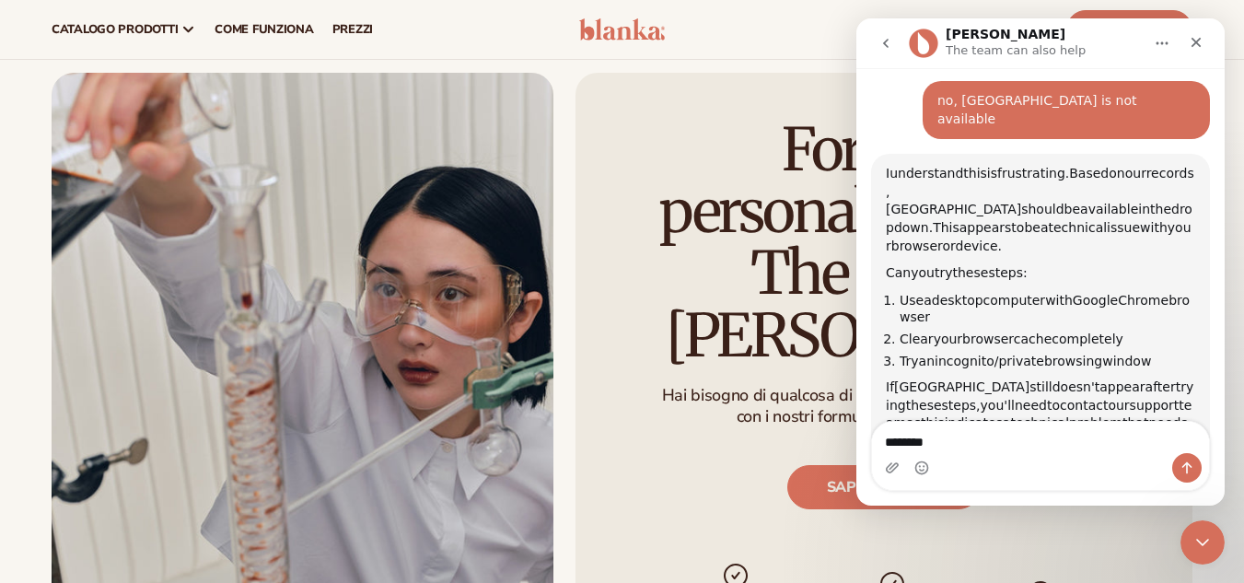
drag, startPoint x: 1172, startPoint y: 383, endPoint x: 893, endPoint y: 108, distance: 392.1
click at [881, 154] on div "I understand this is frustrating. Based on our records, Italy should be availab…" at bounding box center [1040, 321] width 339 height 335
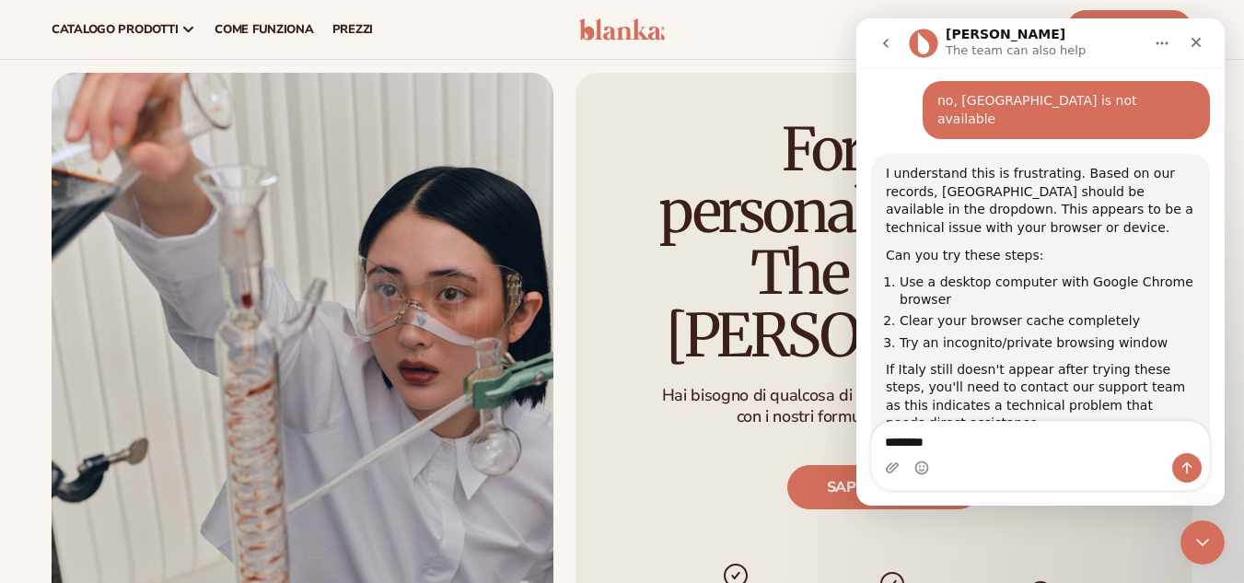
scroll to position [1397, 0]
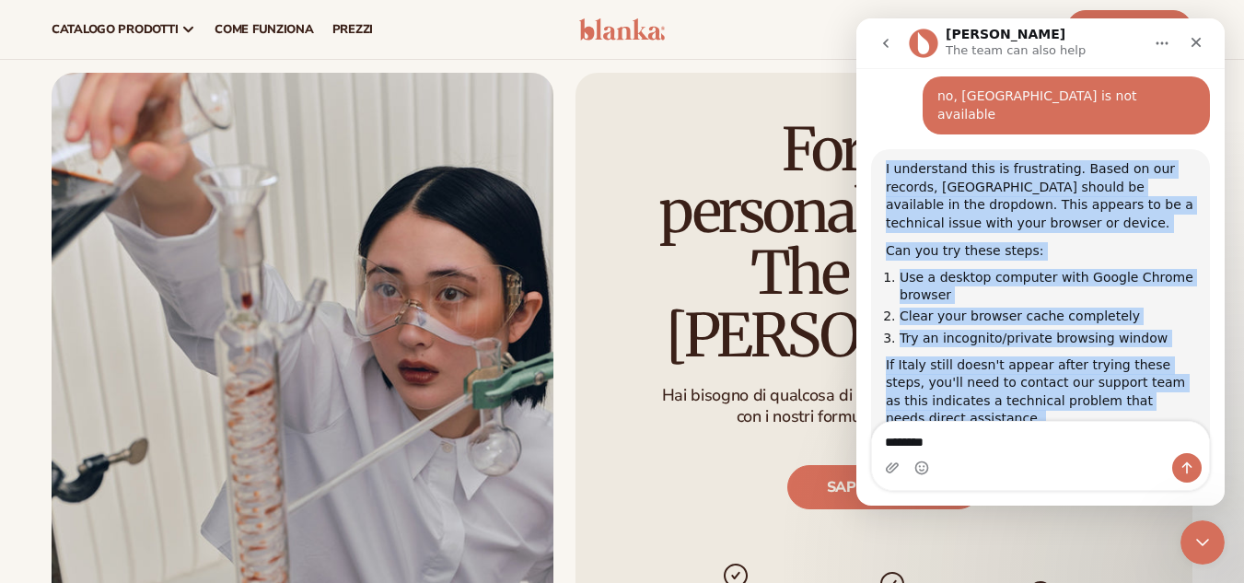
drag, startPoint x: 887, startPoint y: 95, endPoint x: 1178, endPoint y: 374, distance: 403.3
click at [1178, 374] on div "I understand this is frustrating. Based on our records, Italy should be availab…" at bounding box center [1040, 316] width 309 height 313
copy div "I understand this is frustrating. Based on our records, Italy should be availab…"
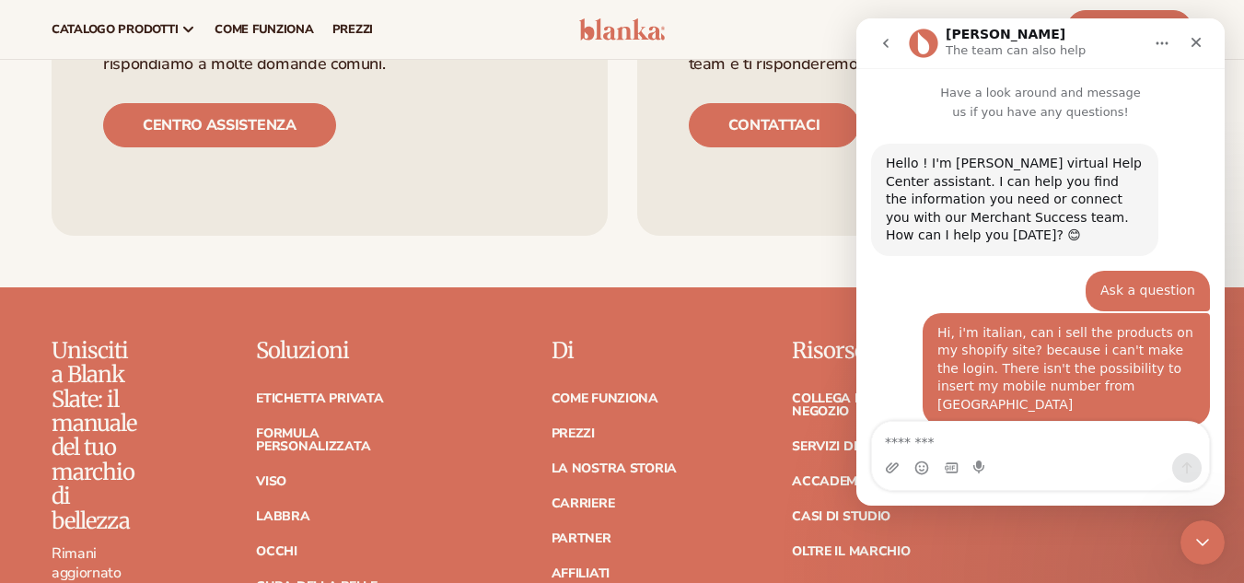
scroll to position [1393, 0]
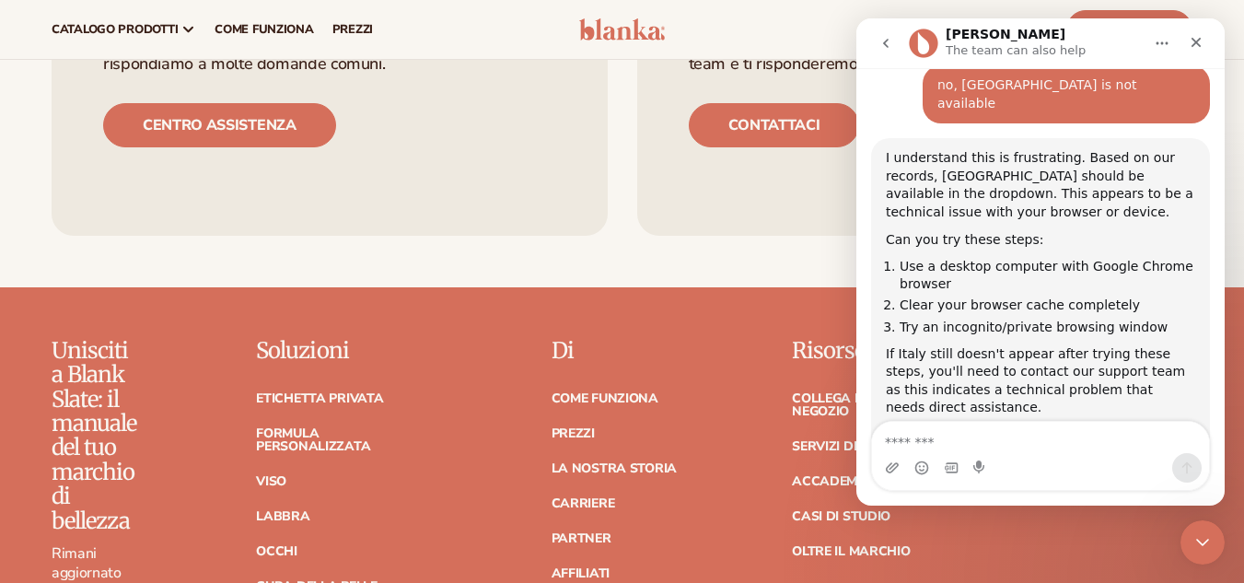
click at [1048, 427] on textarea "Message…" at bounding box center [1040, 437] width 337 height 31
type textarea "**********"
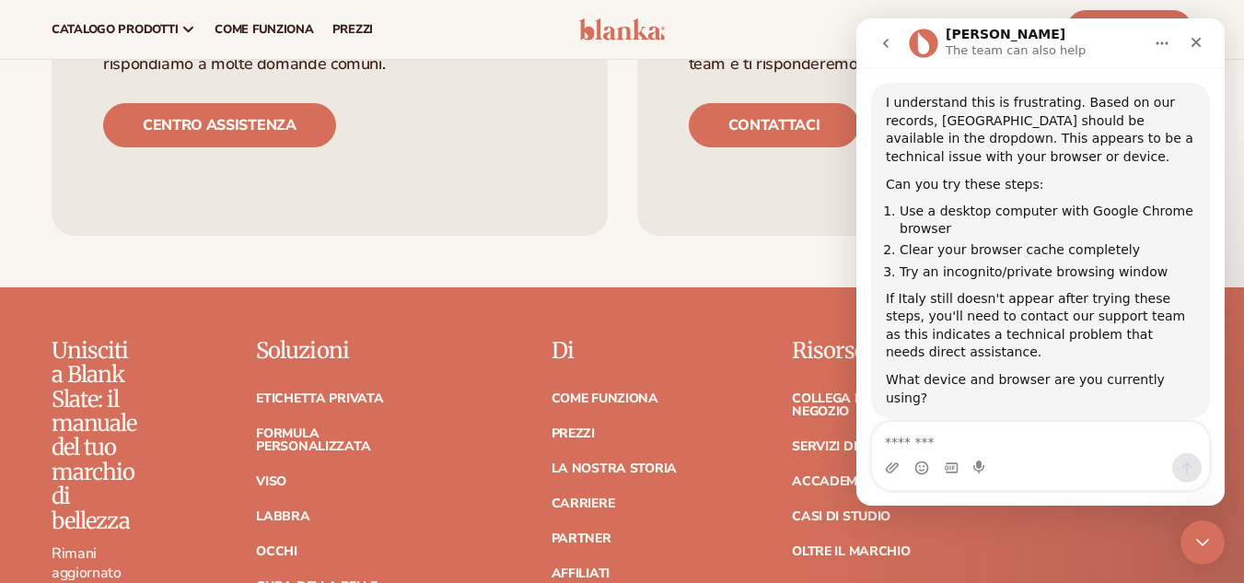
scroll to position [1508, 0]
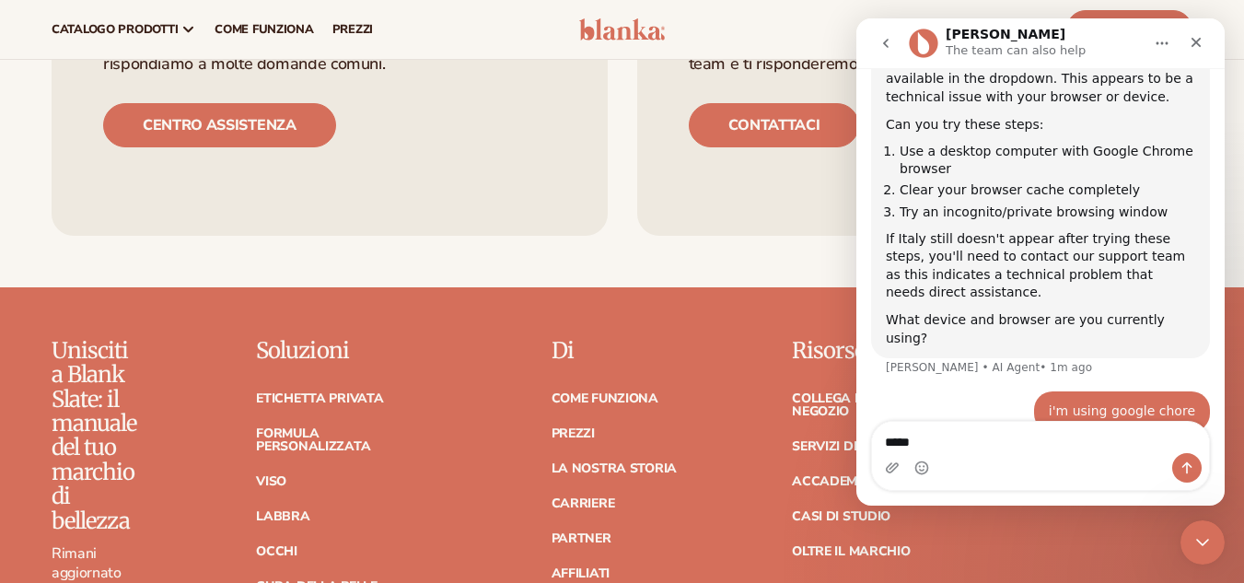
type textarea "******"
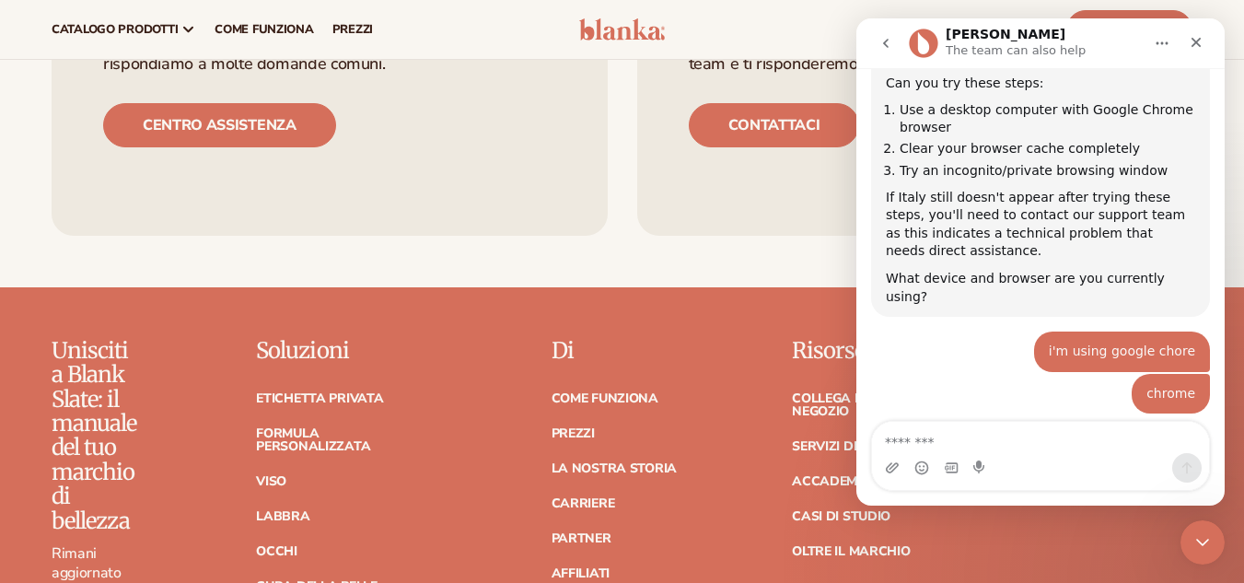
scroll to position [3, 0]
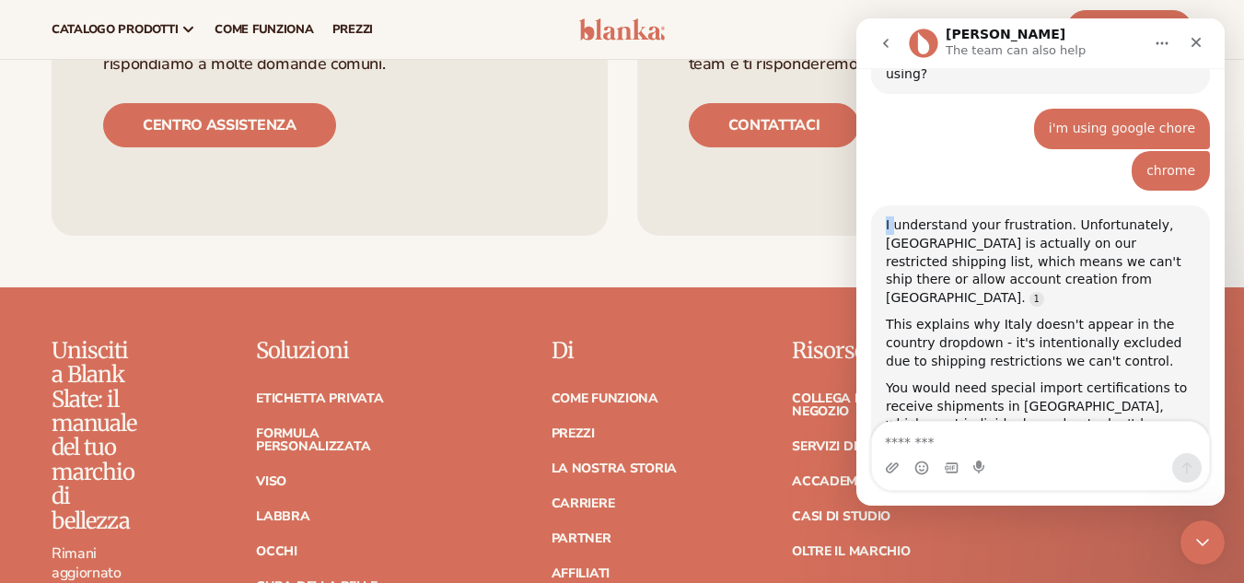
drag, startPoint x: 1015, startPoint y: 319, endPoint x: 893, endPoint y: 130, distance: 225.1
click at [890, 216] on div "I understand your frustration. Unfortunately, [GEOGRAPHIC_DATA] is actually on …" at bounding box center [1040, 261] width 309 height 90
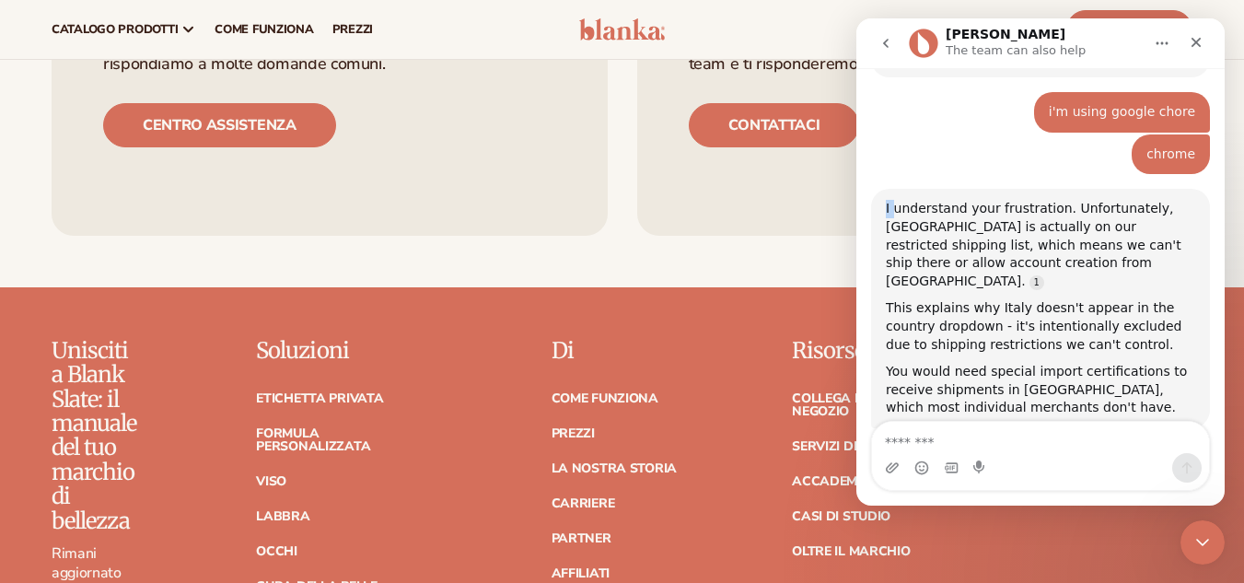
click at [885, 189] on div "I understand your frustration. Unfortunately, [GEOGRAPHIC_DATA] is actually on …" at bounding box center [1040, 308] width 339 height 239
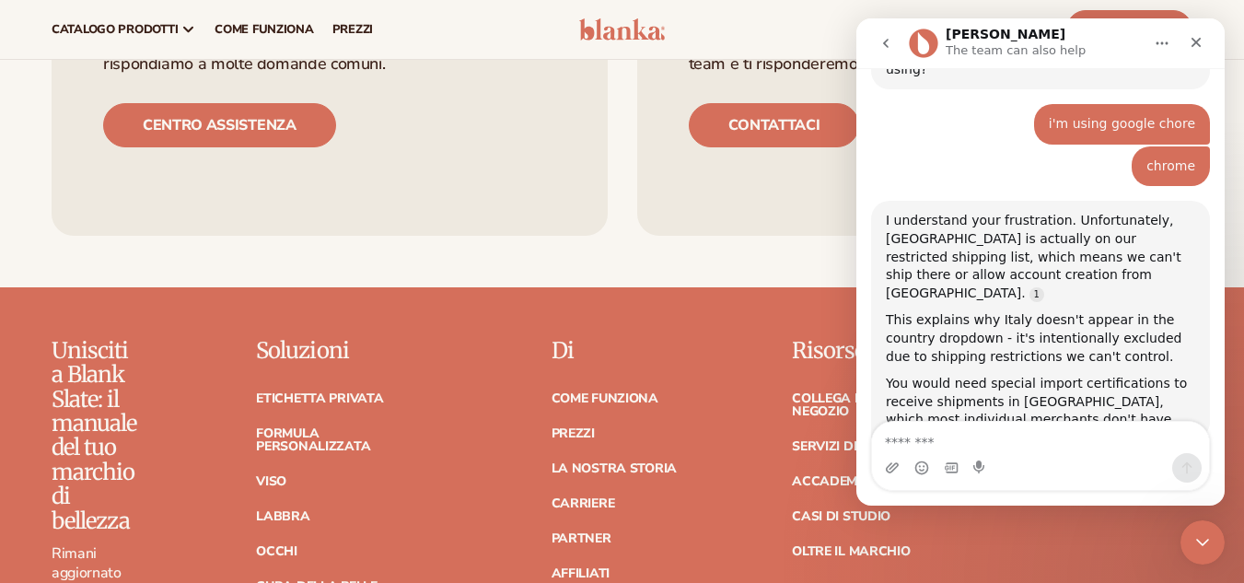
scroll to position [1769, 0]
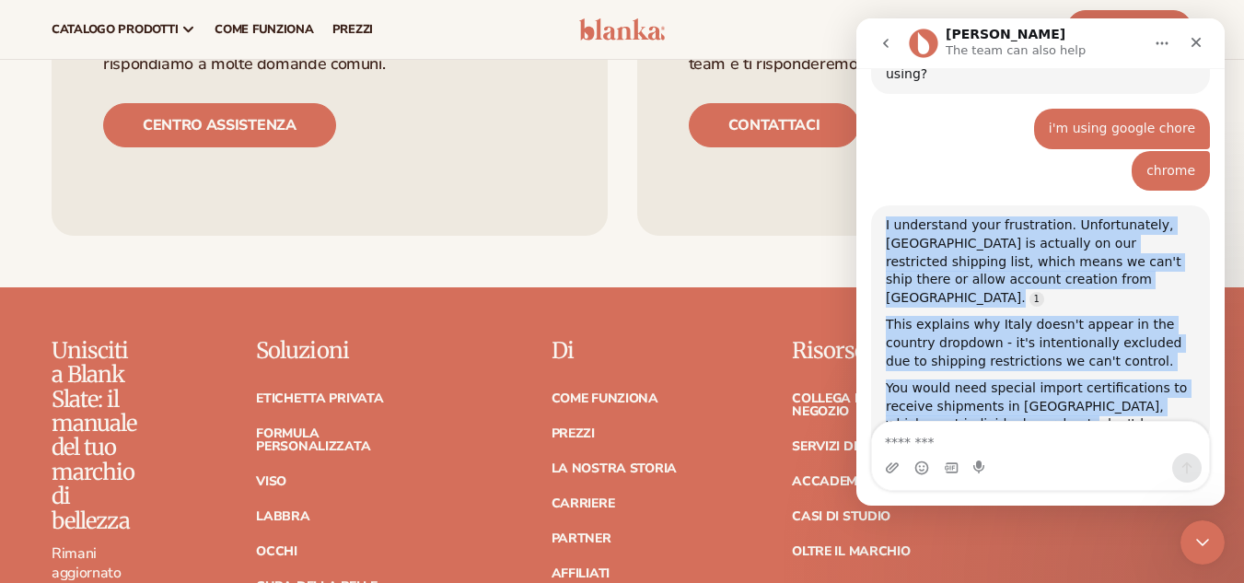
drag, startPoint x: 888, startPoint y: 131, endPoint x: 1111, endPoint y: 319, distance: 291.5
click at [1111, 319] on div "I understand your frustration. Unfortunately, [GEOGRAPHIC_DATA] is actually on …" at bounding box center [1040, 324] width 309 height 217
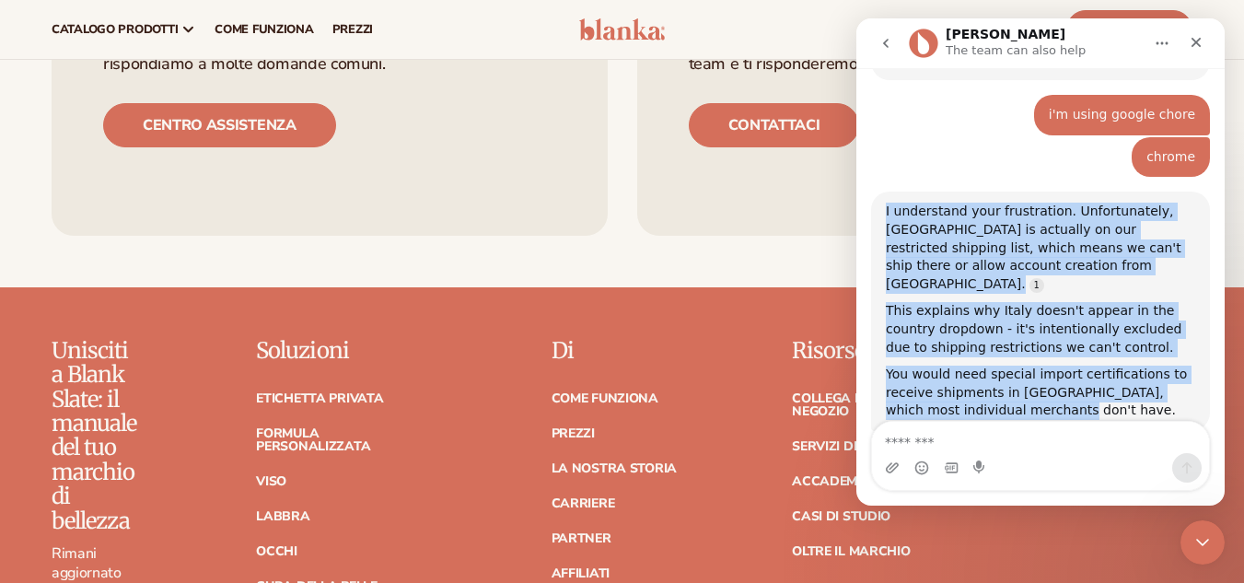
scroll to position [1786, 0]
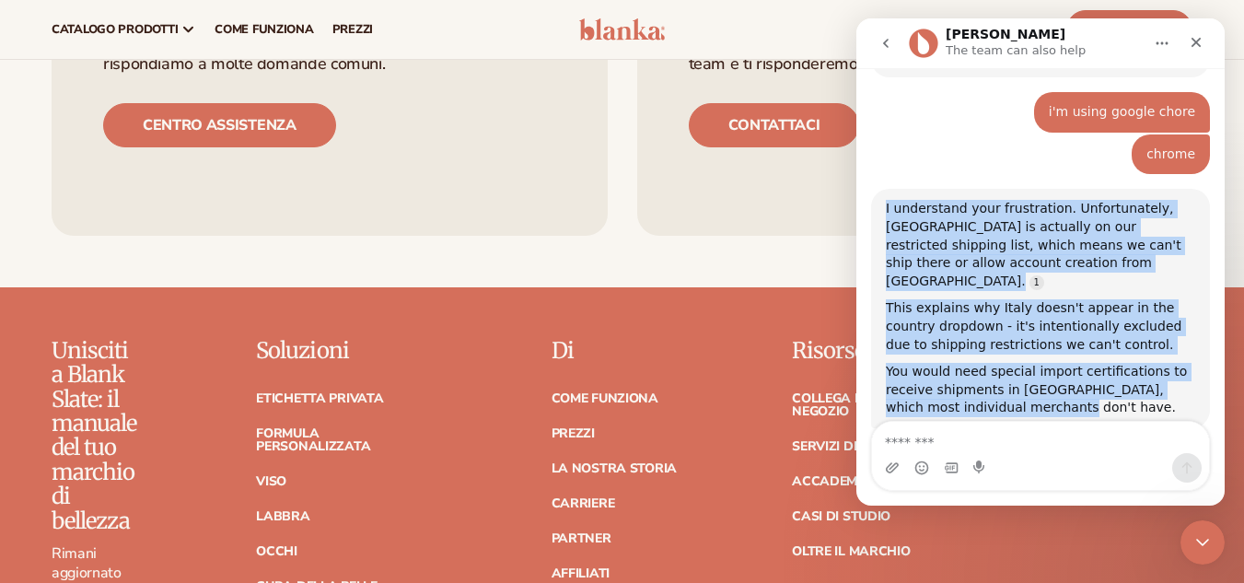
copy div "I understand your frustration. Unfortunately, [GEOGRAPHIC_DATA] is actually on …"
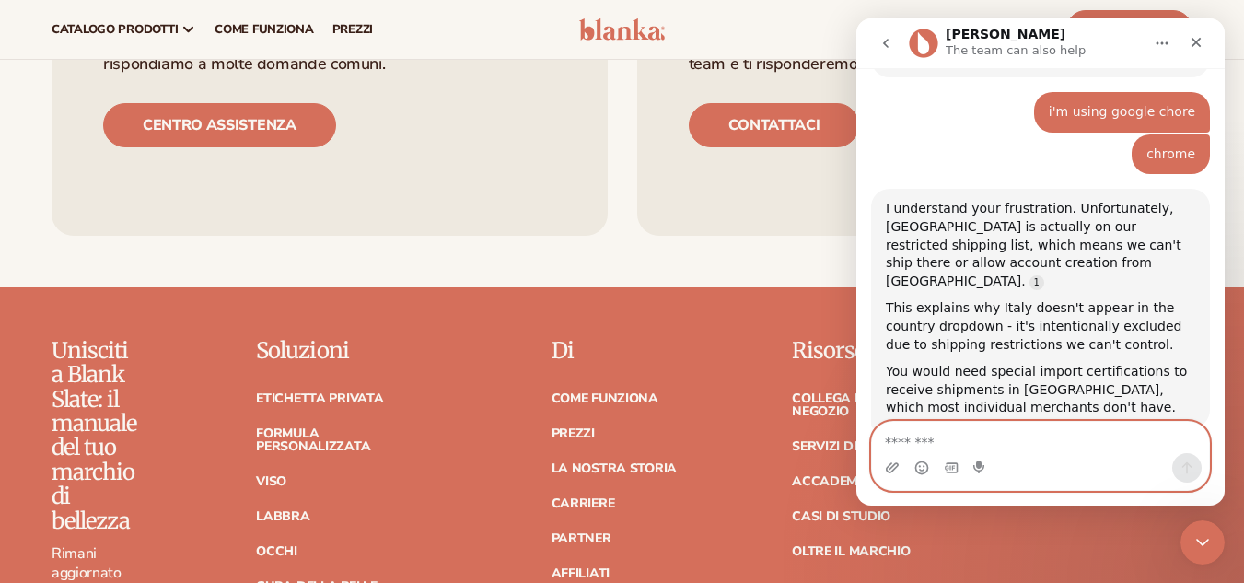
click at [962, 438] on textarea "Message…" at bounding box center [1040, 437] width 337 height 31
type textarea "**********"
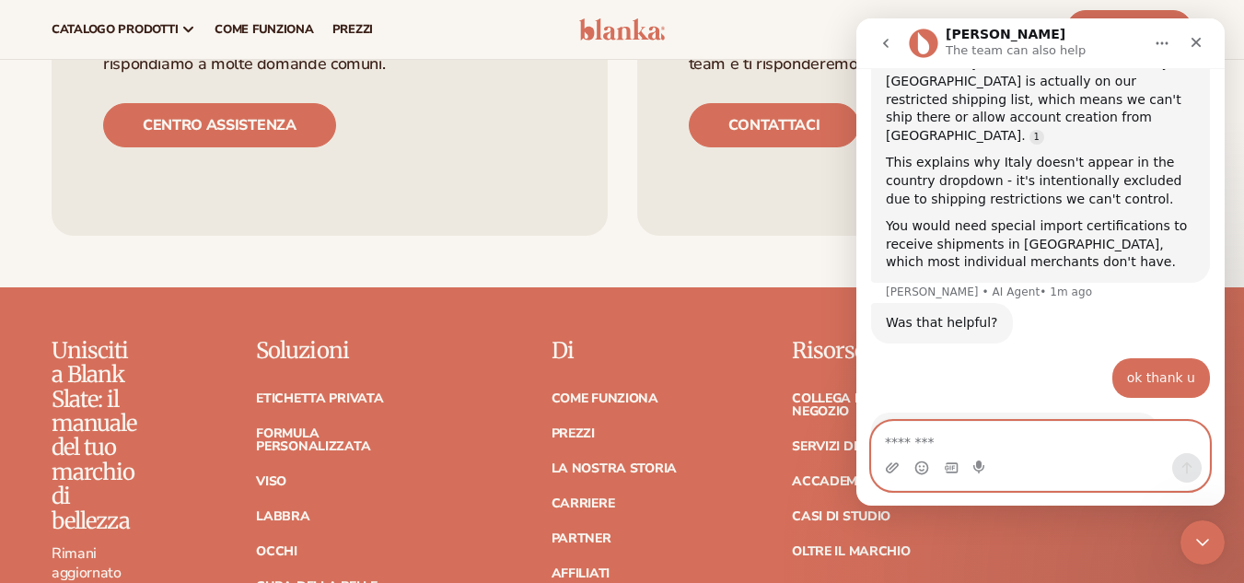
scroll to position [2066, 0]
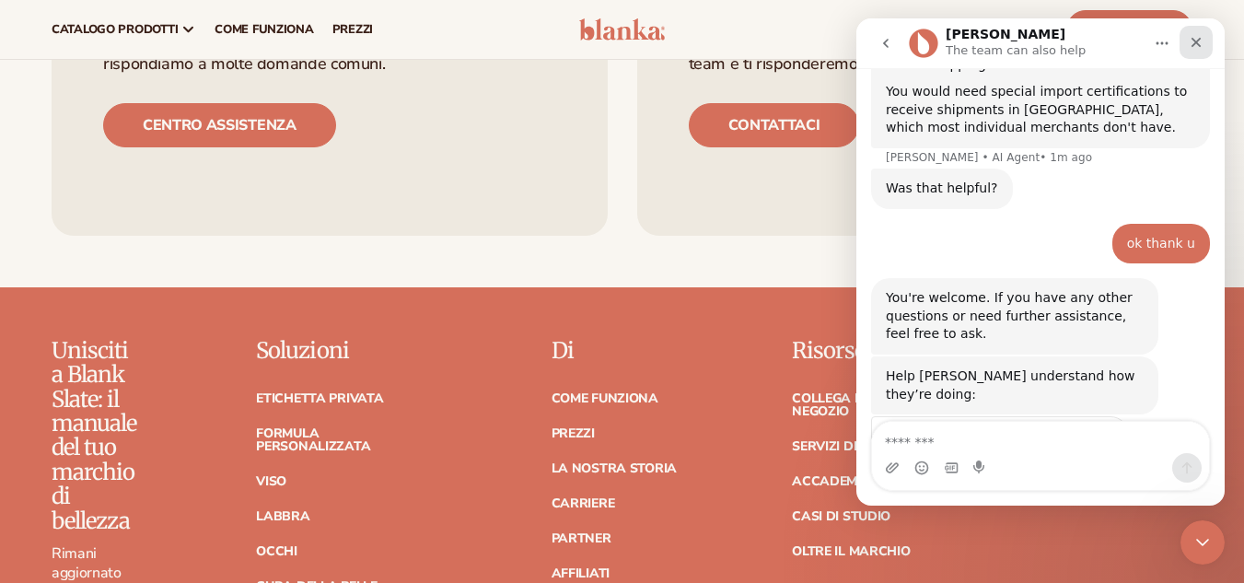
click at [1204, 31] on div "Close" at bounding box center [1196, 42] width 33 height 33
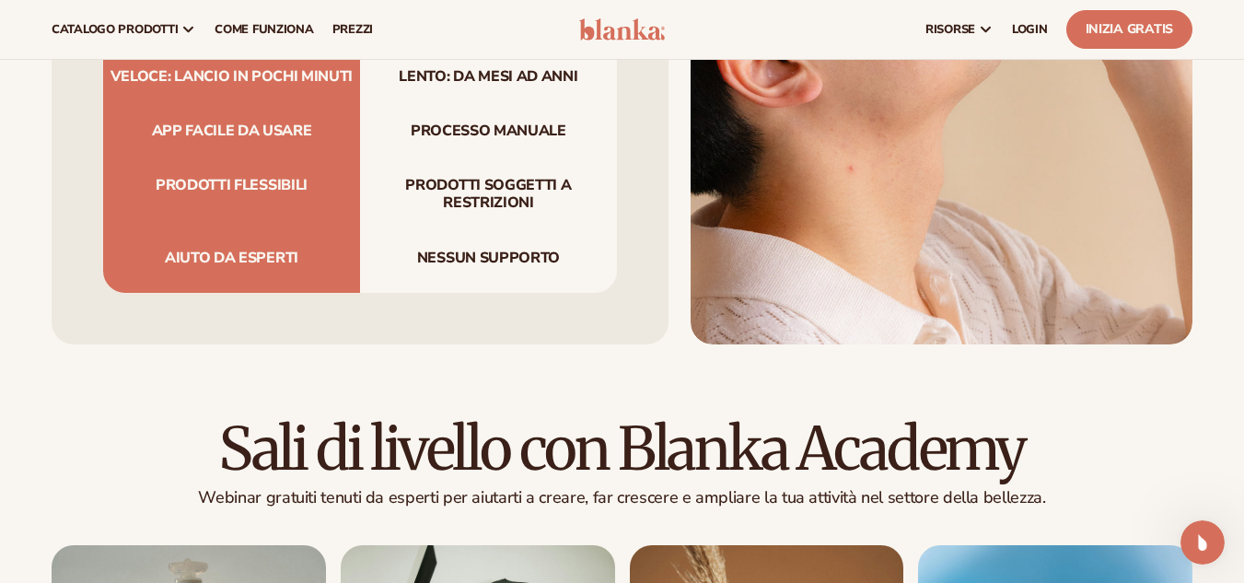
scroll to position [6171, 0]
